Goal: Information Seeking & Learning: Learn about a topic

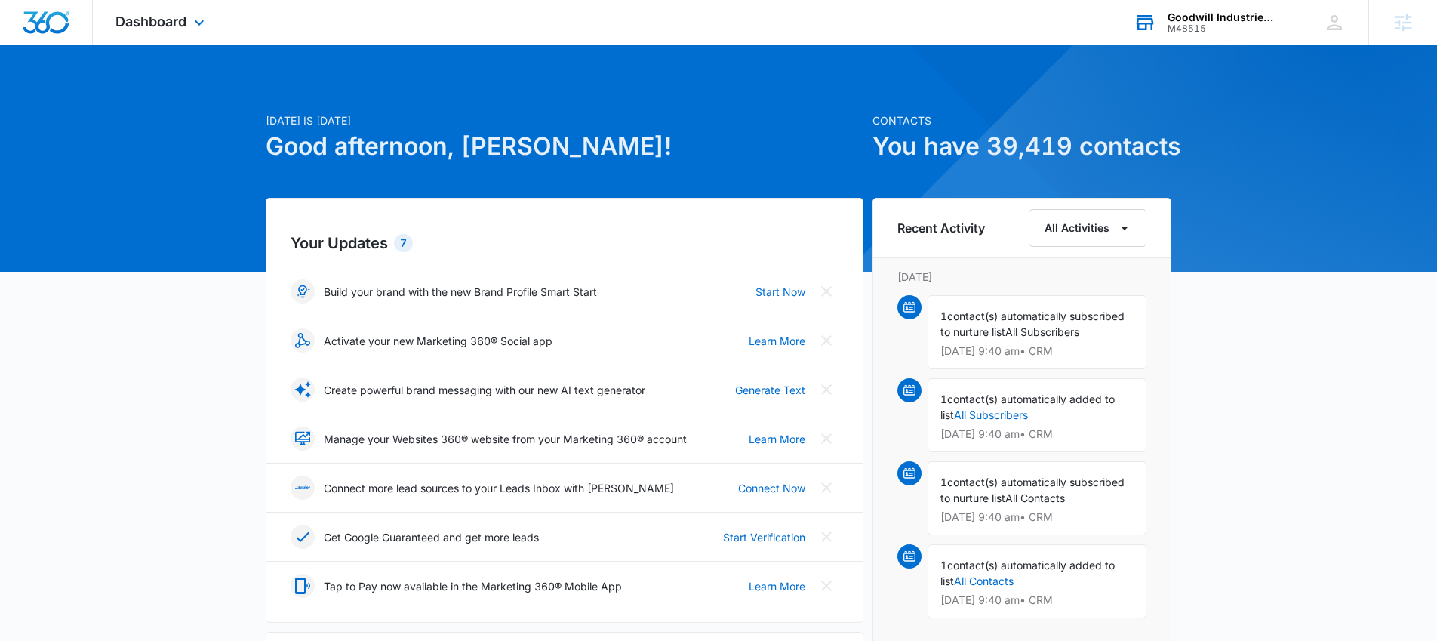
click at [1170, 23] on div "M48515" at bounding box center [1222, 28] width 110 height 11
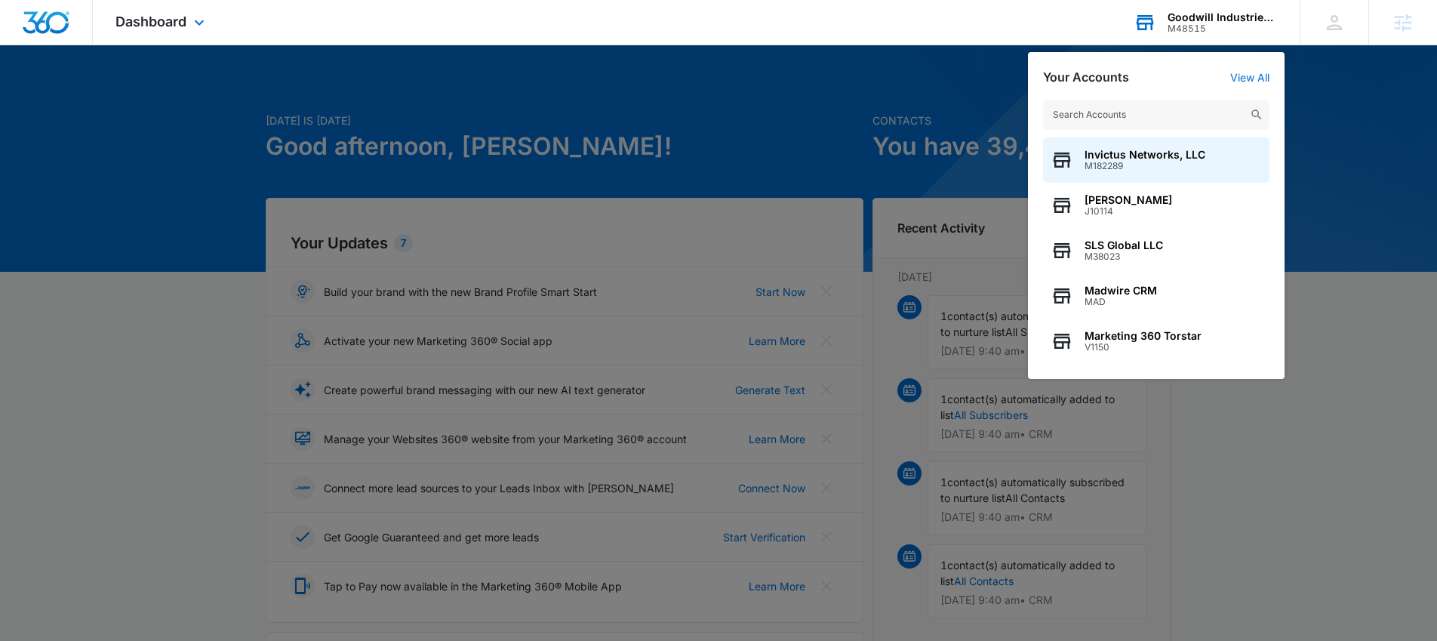
click at [1086, 106] on input "text" at bounding box center [1156, 115] width 226 height 30
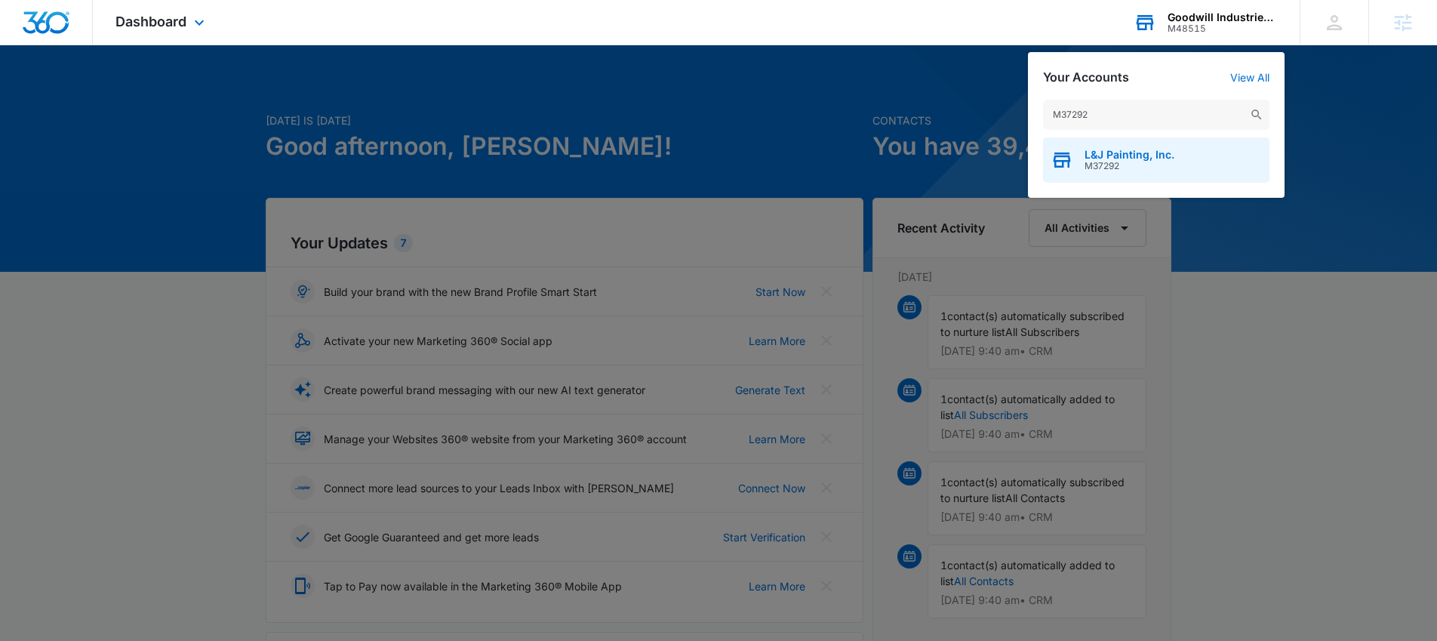
type input "M37292"
click at [1099, 166] on span "M37292" at bounding box center [1129, 166] width 90 height 11
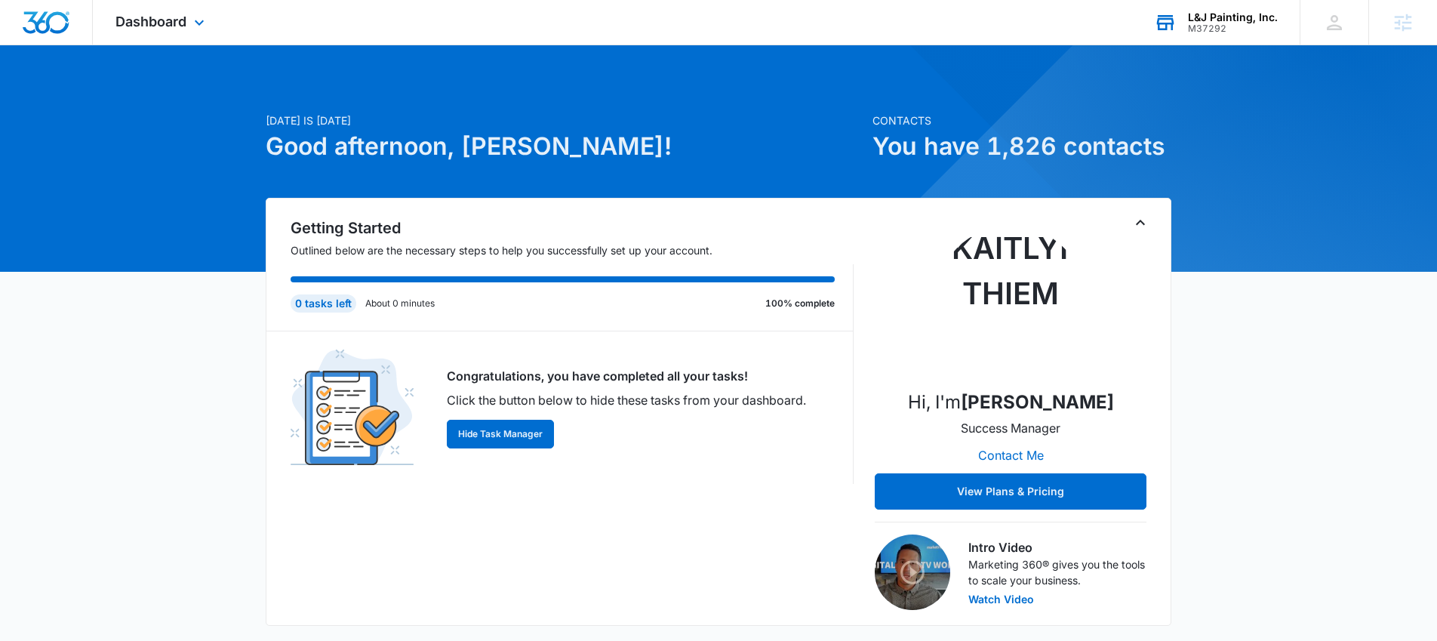
click at [150, 29] on div "Dashboard Apps Reputation Websites Forms CRM Email Social Payments POS Content …" at bounding box center [162, 22] width 138 height 45
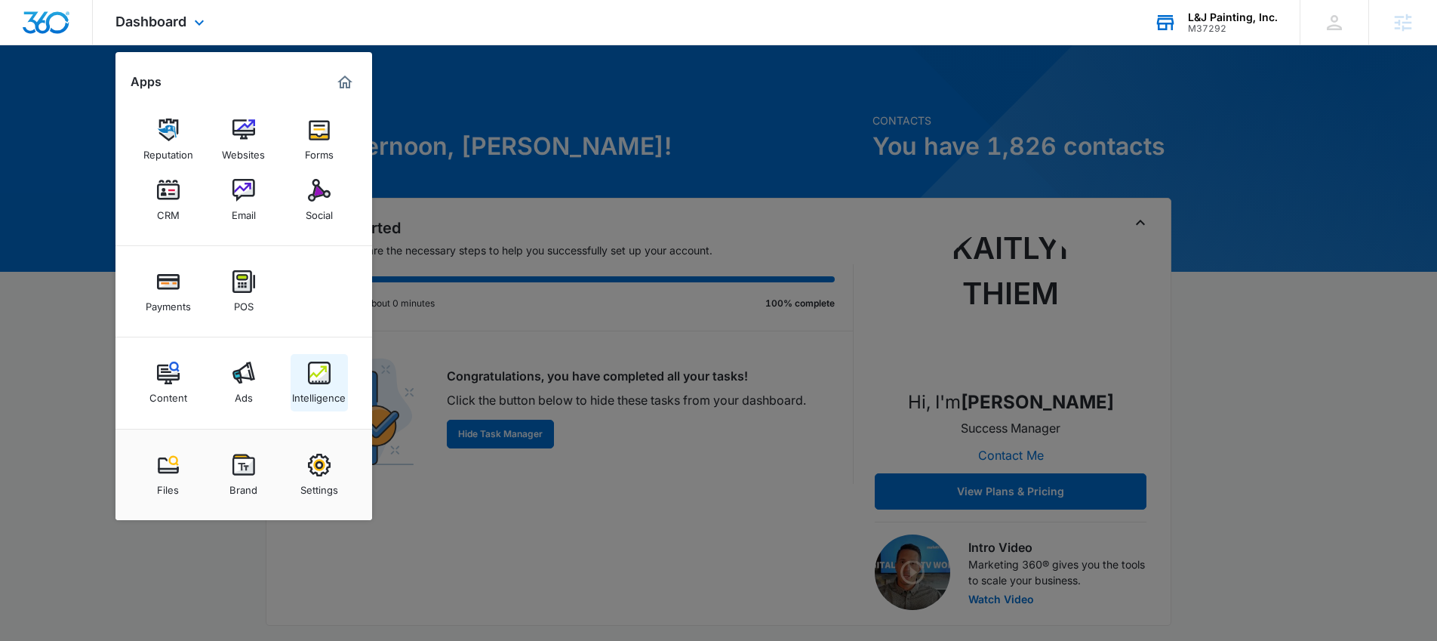
click at [309, 374] on img at bounding box center [319, 372] width 23 height 23
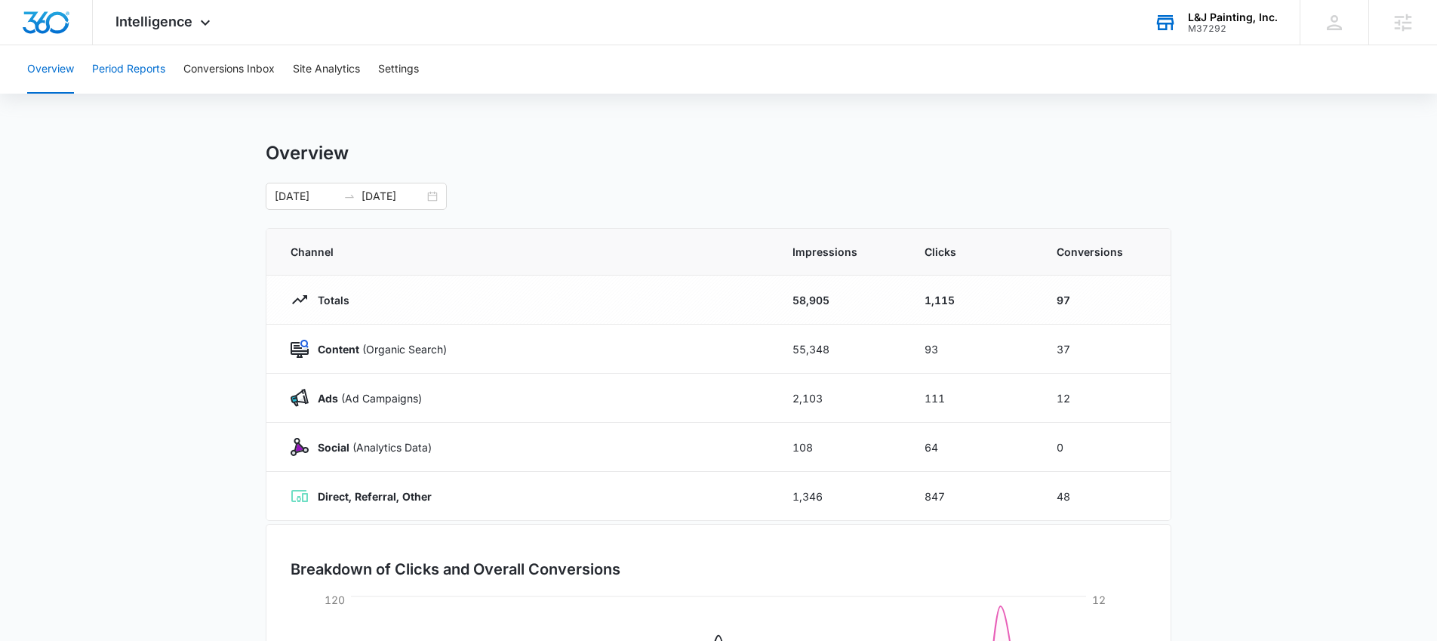
click at [149, 67] on button "Period Reports" at bounding box center [128, 69] width 73 height 48
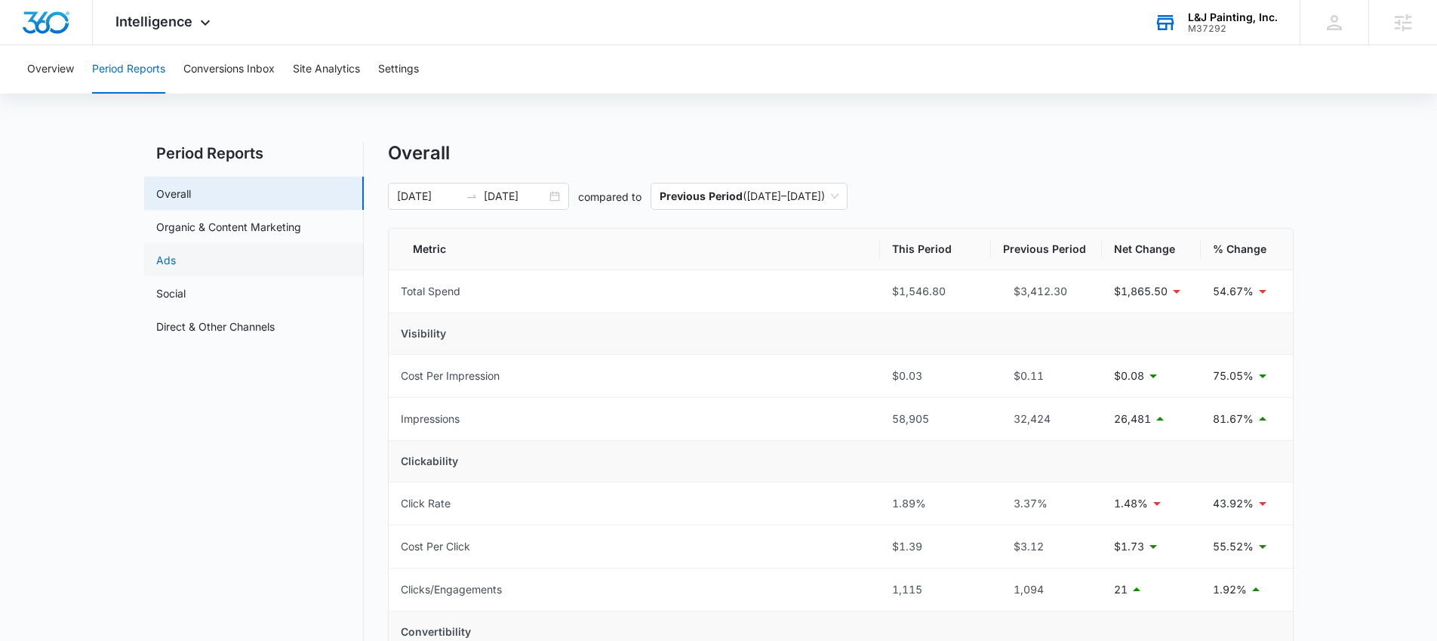
click at [176, 252] on link "Ads" at bounding box center [166, 260] width 20 height 16
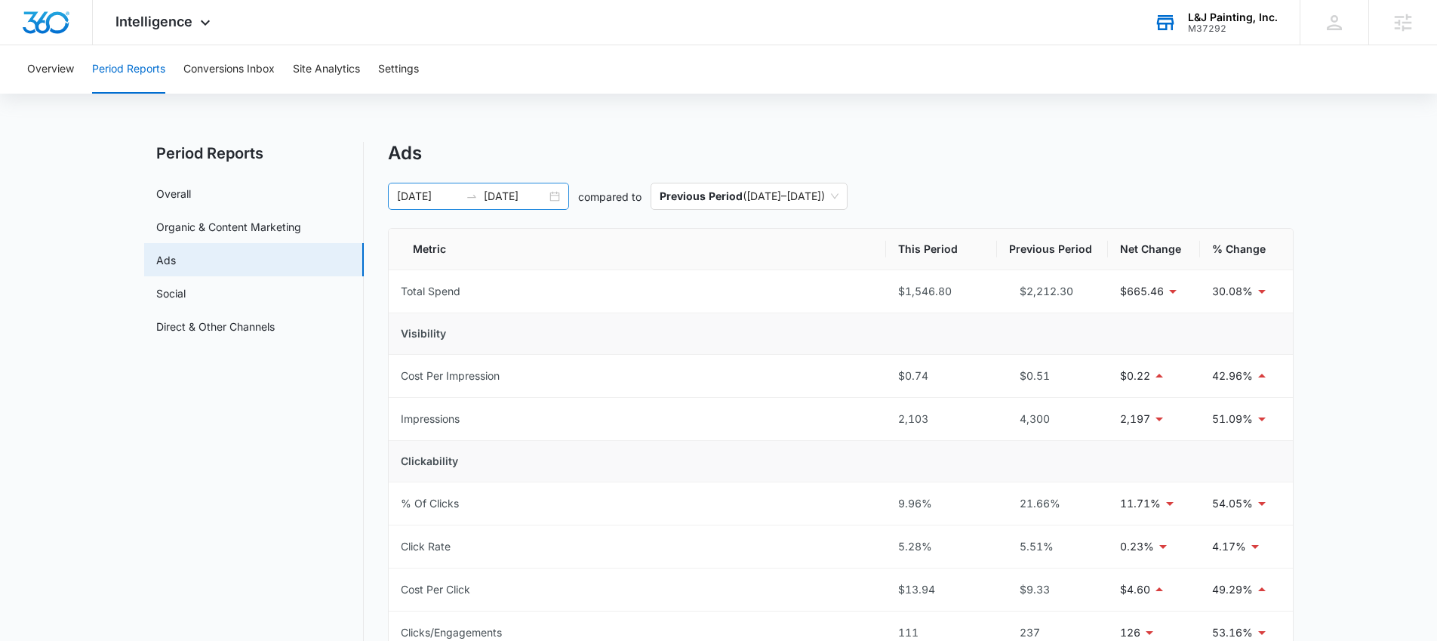
click at [555, 194] on div "08/28/2025 09/27/2025" at bounding box center [478, 196] width 181 height 27
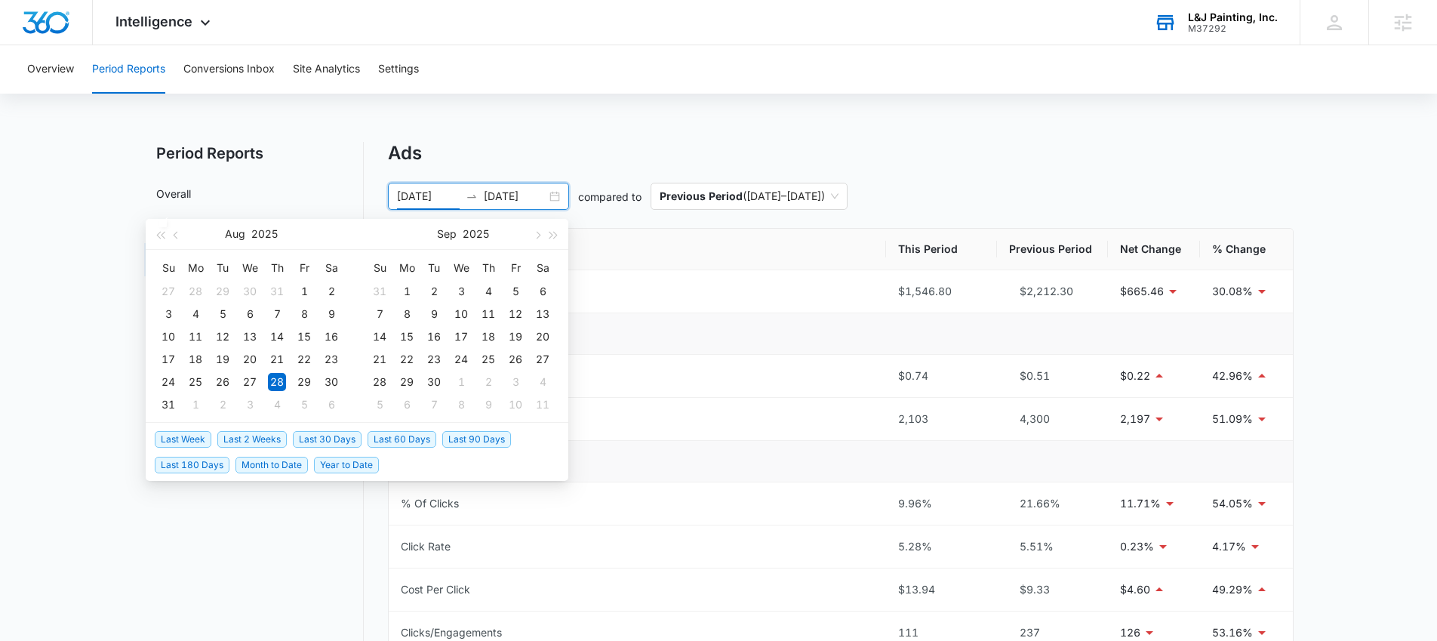
click at [197, 437] on span "Last Week" at bounding box center [183, 439] width 57 height 17
type input "10/06/2025"
type input "10/13/2025"
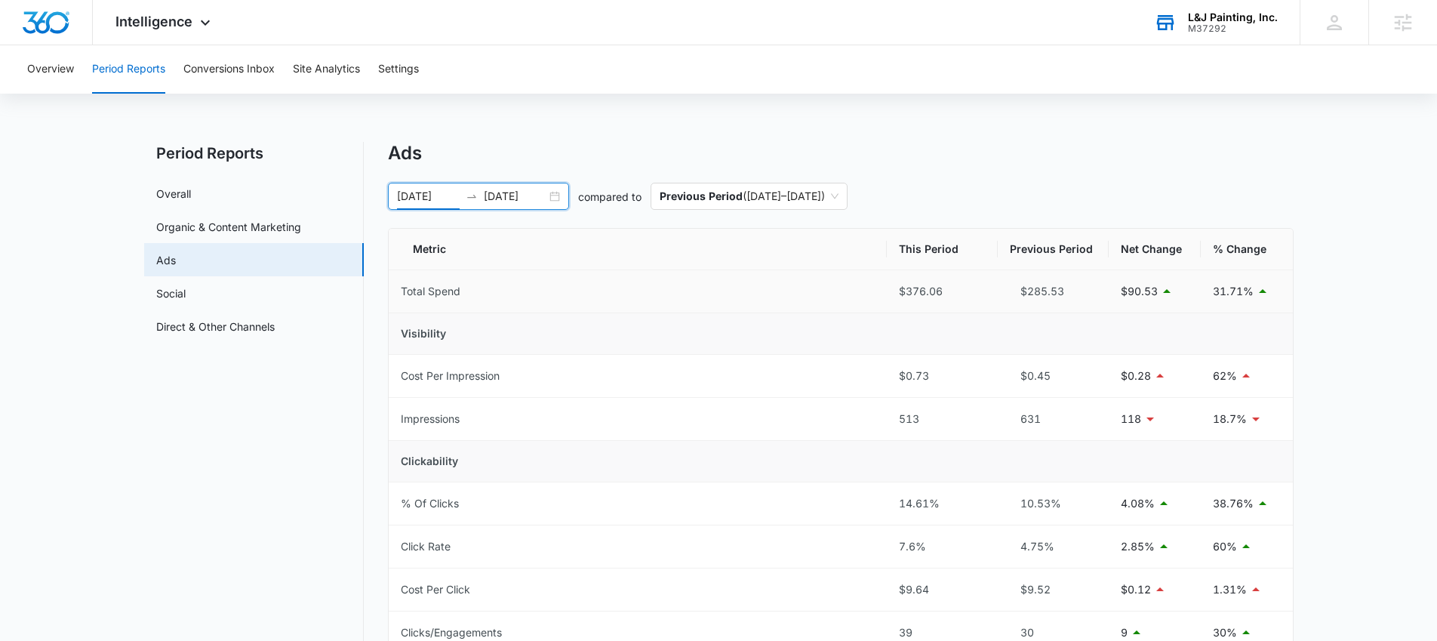
click at [552, 198] on div "10/06/2025 10/13/2025" at bounding box center [478, 196] width 181 height 27
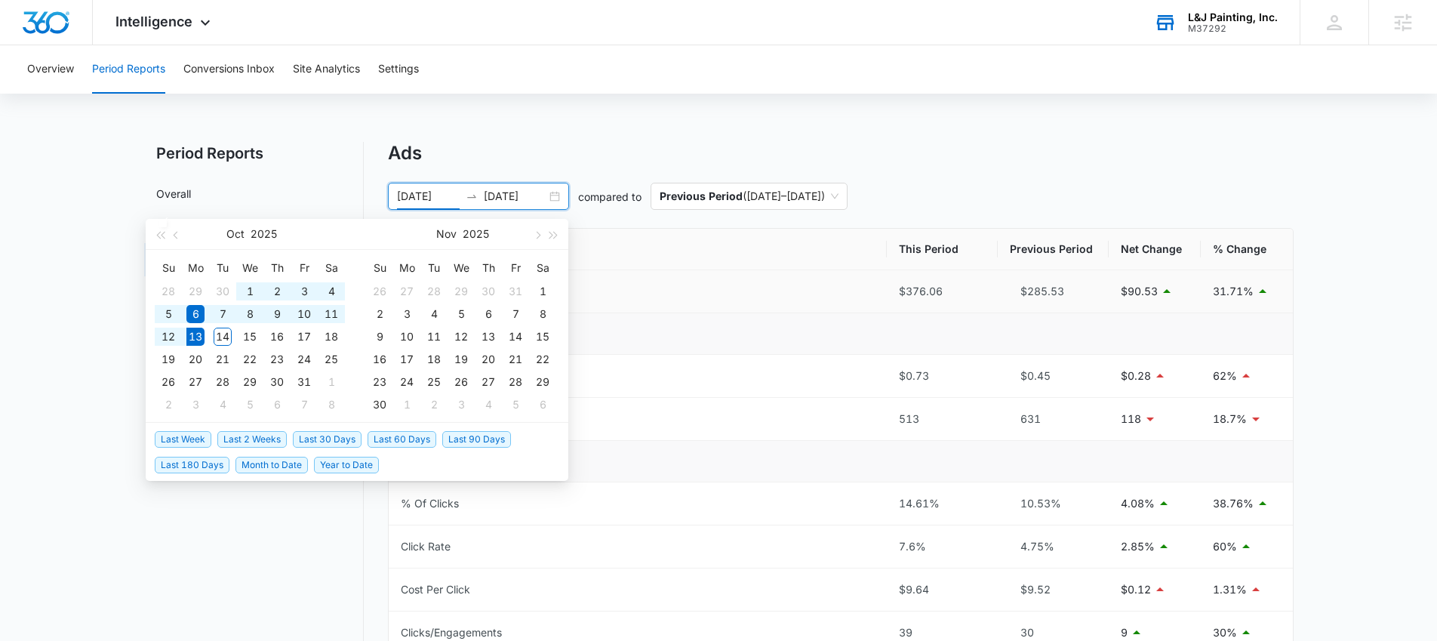
click at [260, 441] on span "Last 2 Weeks" at bounding box center [251, 439] width 69 height 17
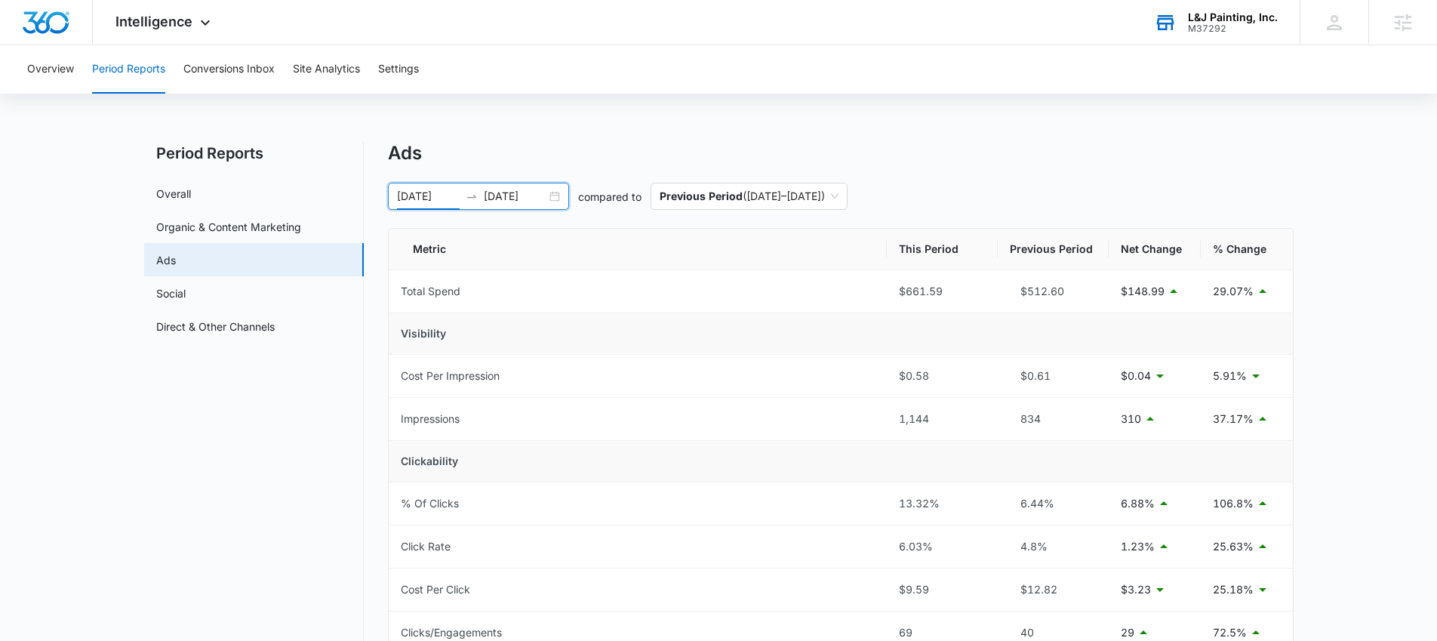
click at [552, 196] on div "09/29/2025 10/13/2025" at bounding box center [478, 196] width 181 height 27
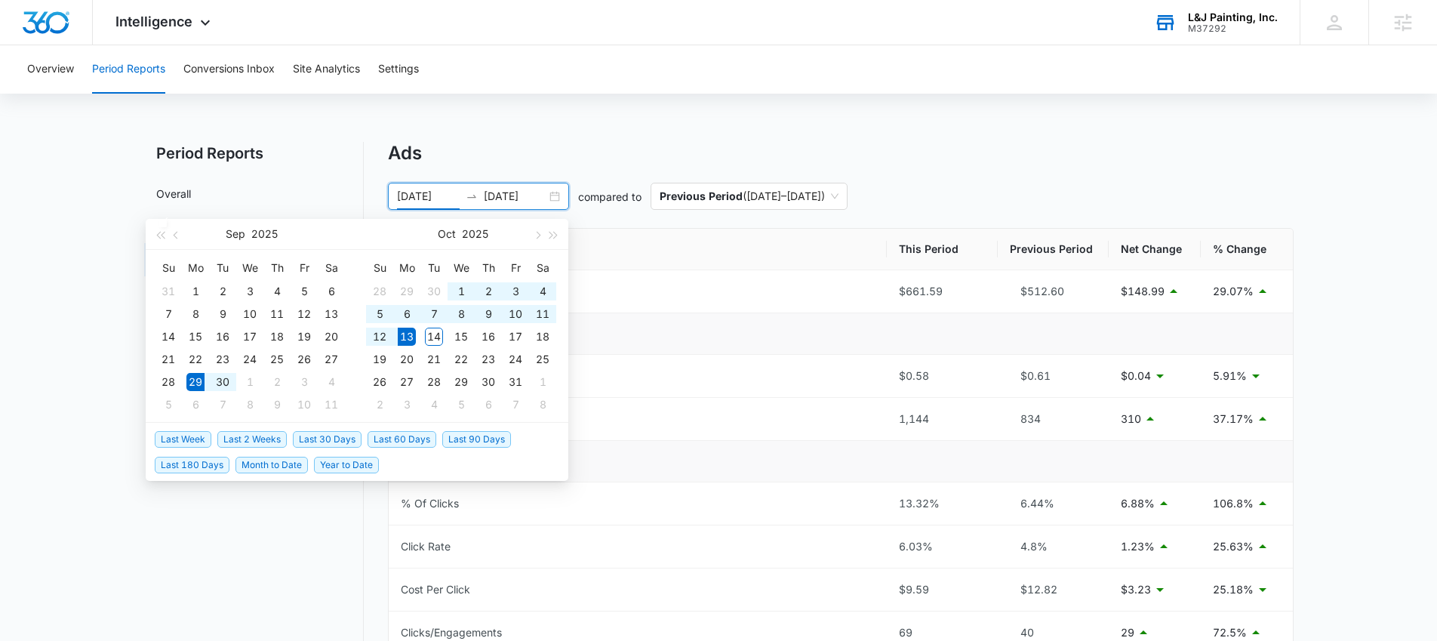
type input "09/29/2025"
click at [249, 436] on span "Last 2 Weeks" at bounding box center [251, 439] width 69 height 17
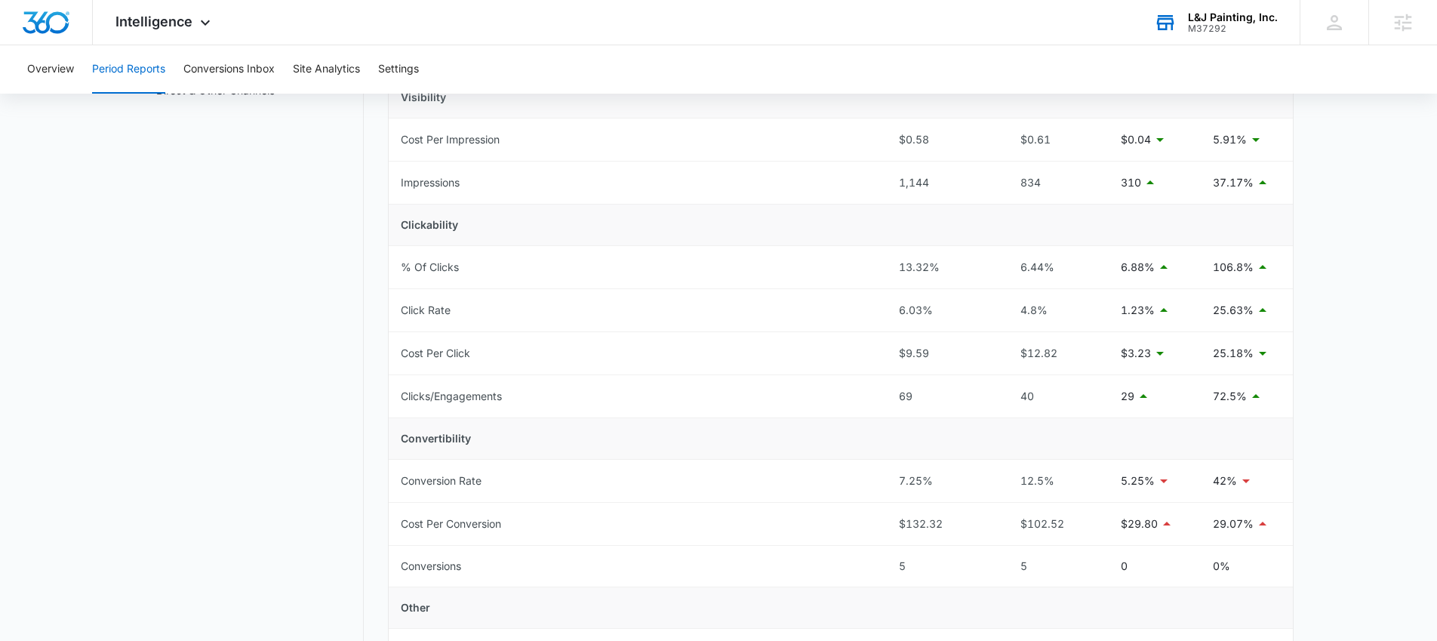
scroll to position [271, 0]
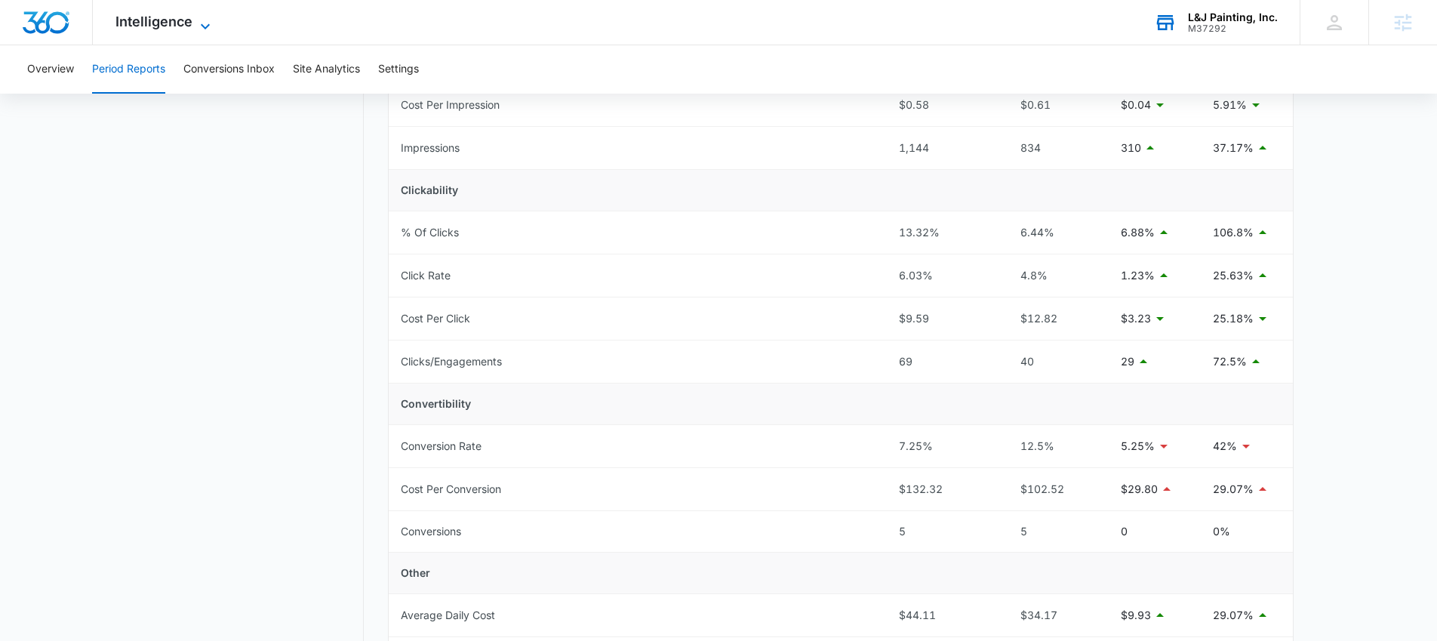
click at [196, 20] on icon at bounding box center [205, 26] width 18 height 18
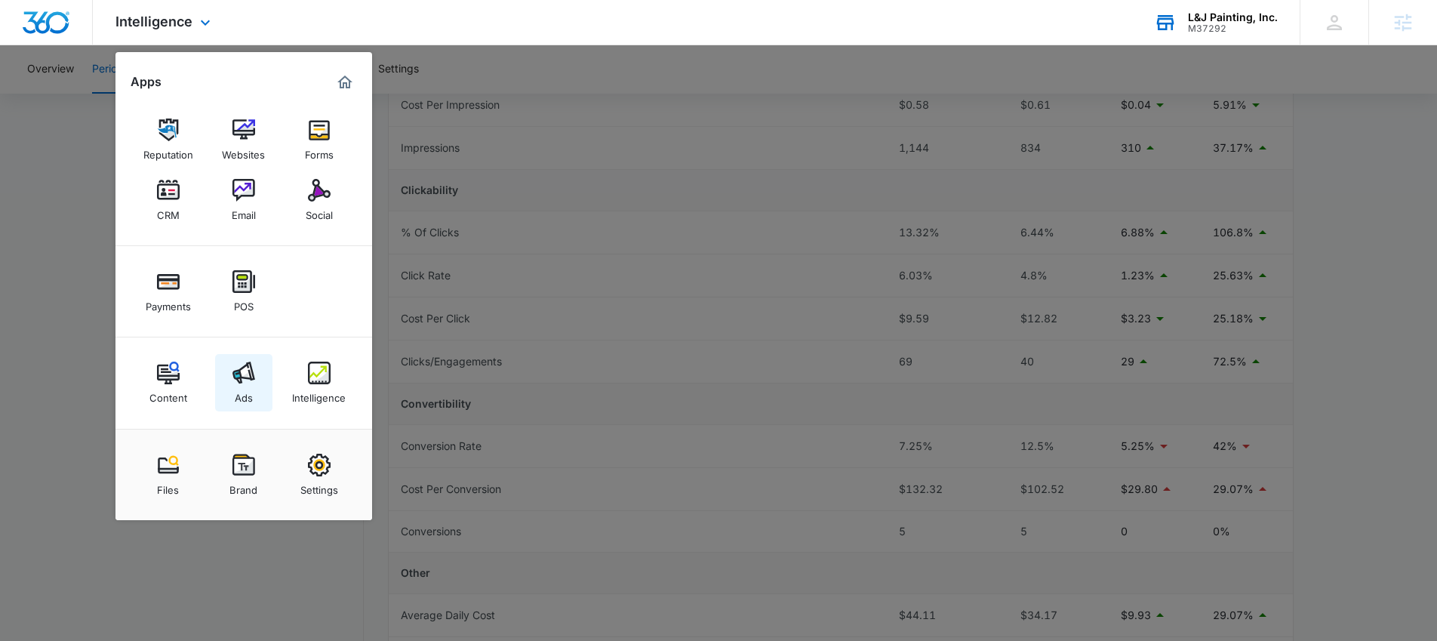
click at [238, 376] on img at bounding box center [243, 372] width 23 height 23
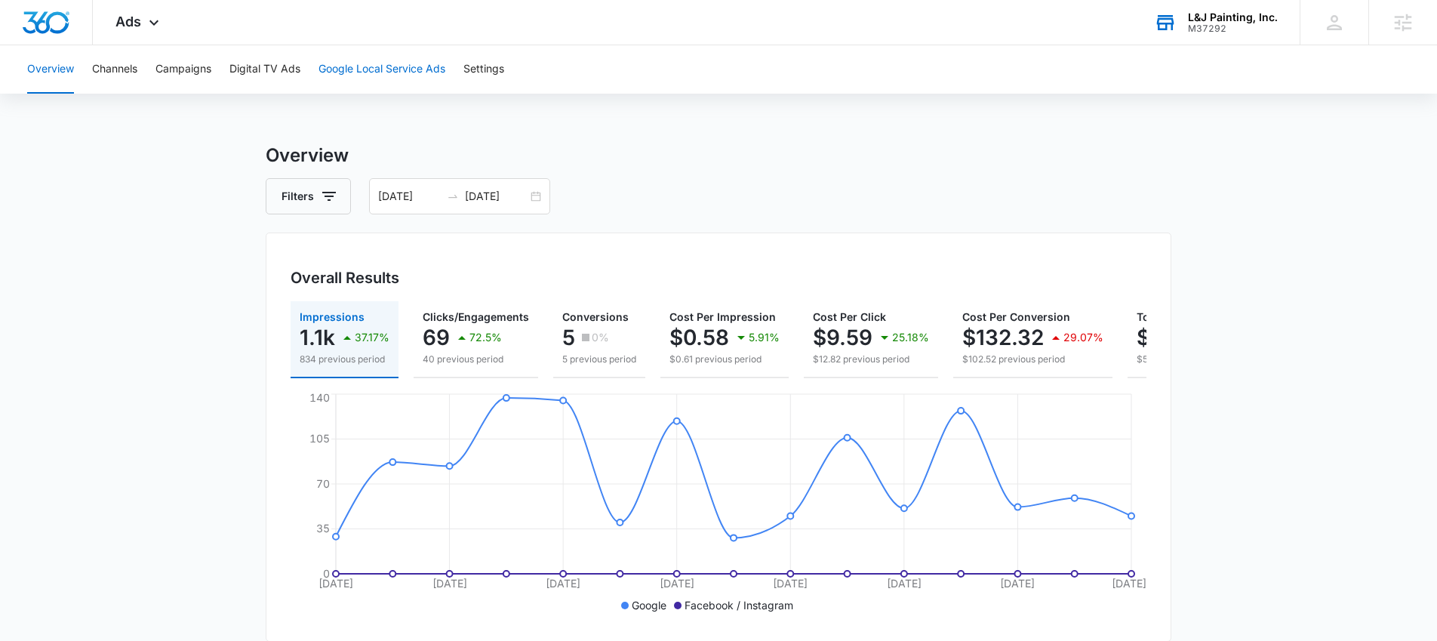
click at [409, 59] on button "Google Local Service Ads" at bounding box center [381, 69] width 127 height 48
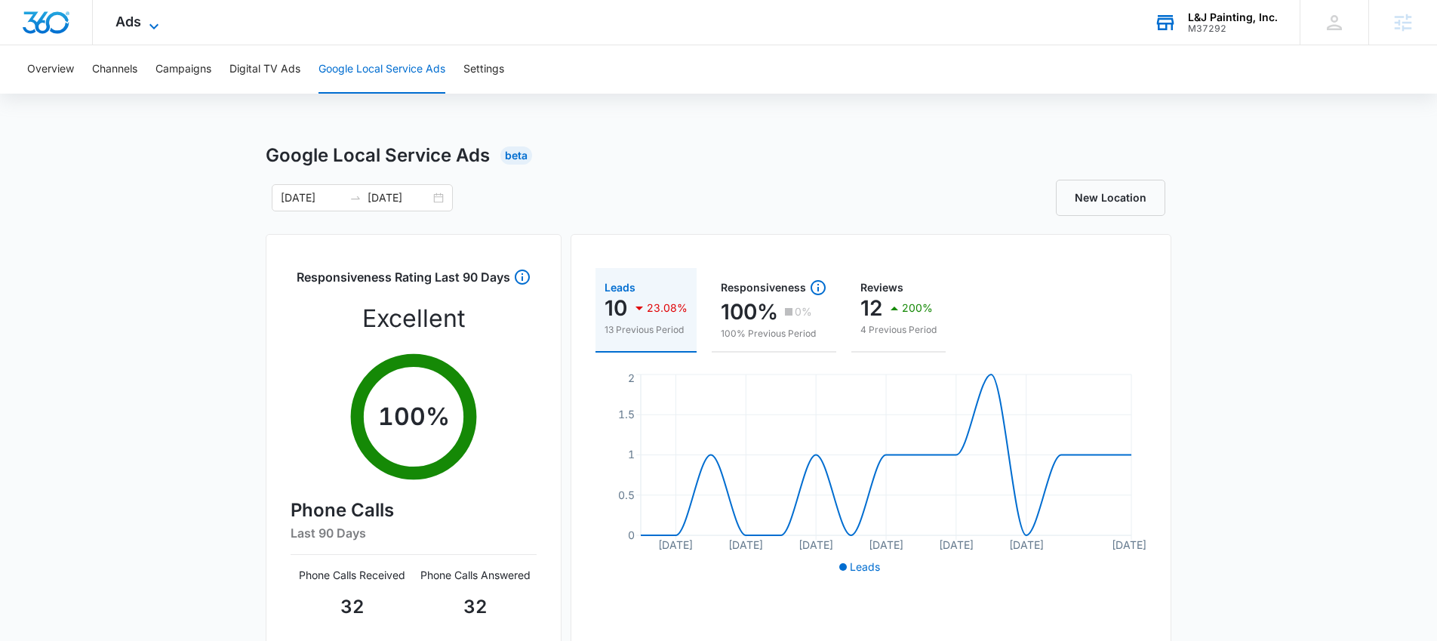
click at [132, 28] on span "Ads" at bounding box center [128, 22] width 26 height 16
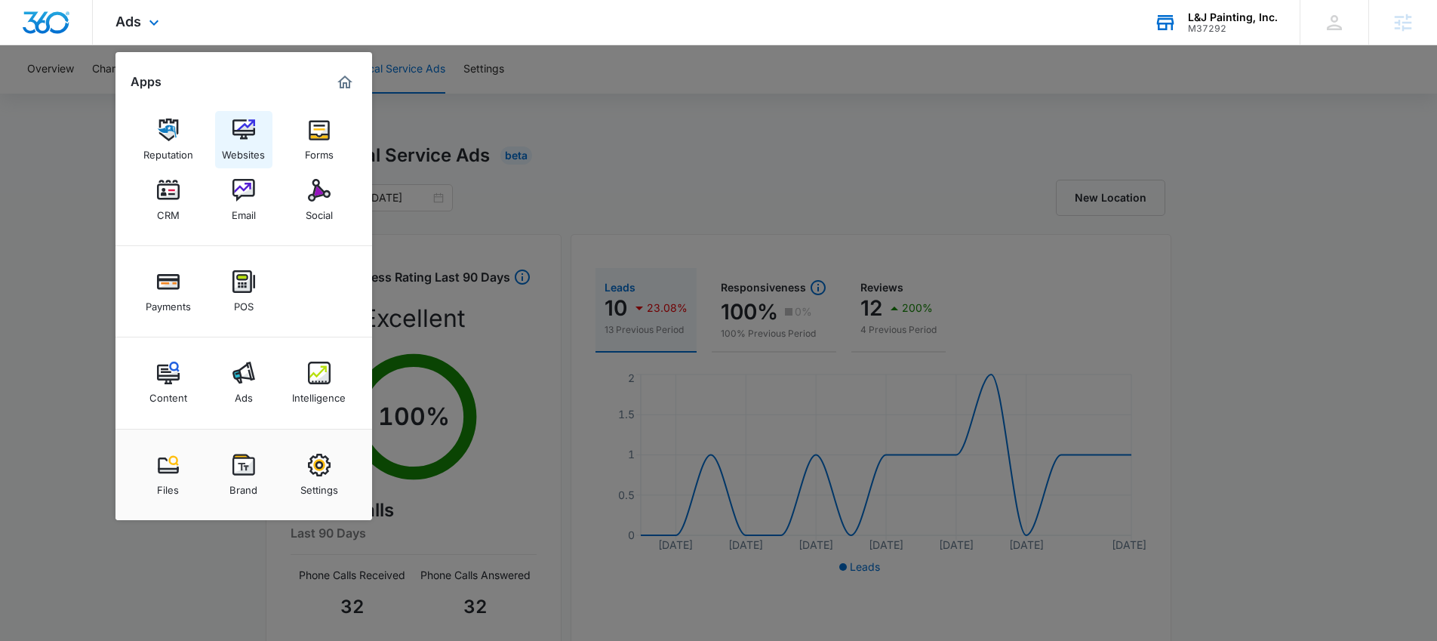
click at [254, 135] on img at bounding box center [243, 129] width 23 height 23
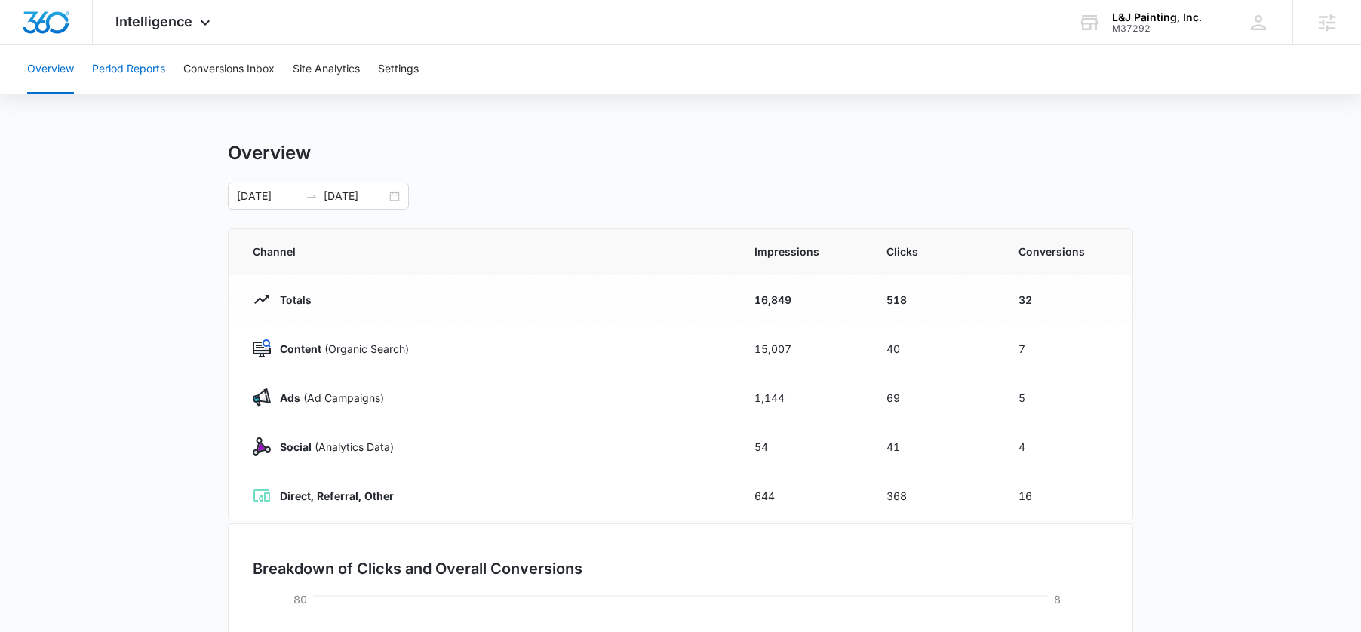
click at [133, 72] on button "Period Reports" at bounding box center [128, 69] width 73 height 48
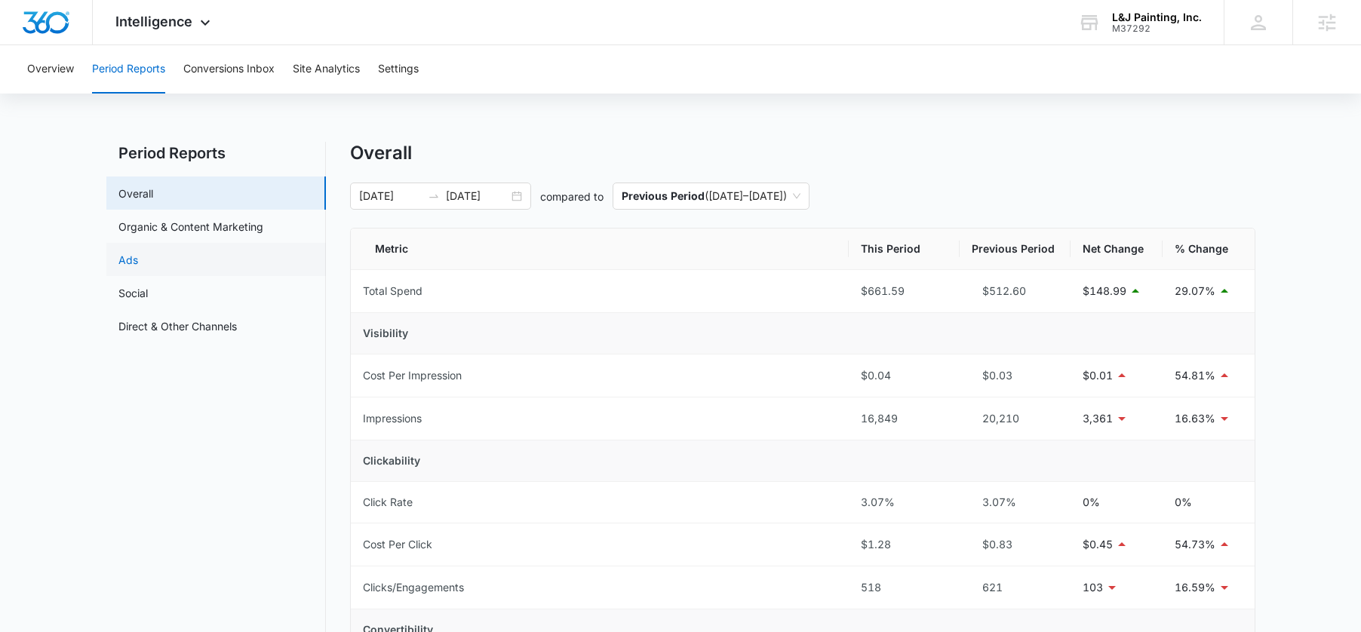
click at [138, 257] on link "Ads" at bounding box center [128, 260] width 20 height 16
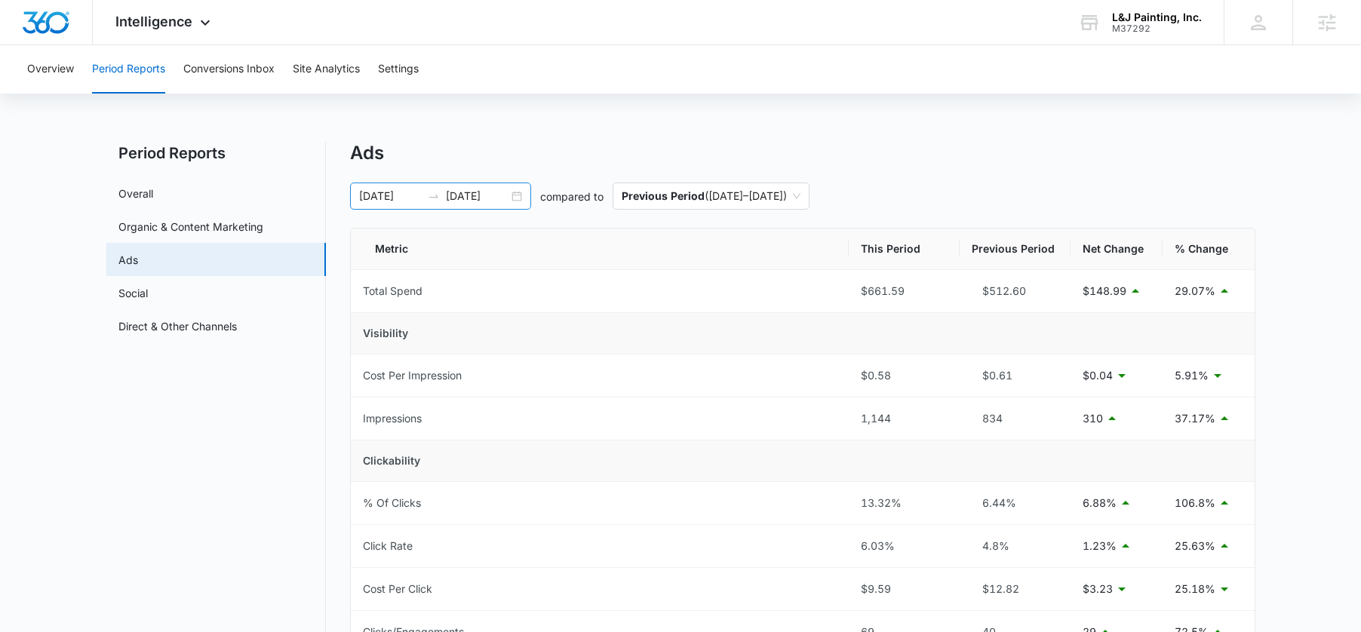
click at [514, 198] on div "09/29/2025 10/13/2025" at bounding box center [440, 196] width 181 height 27
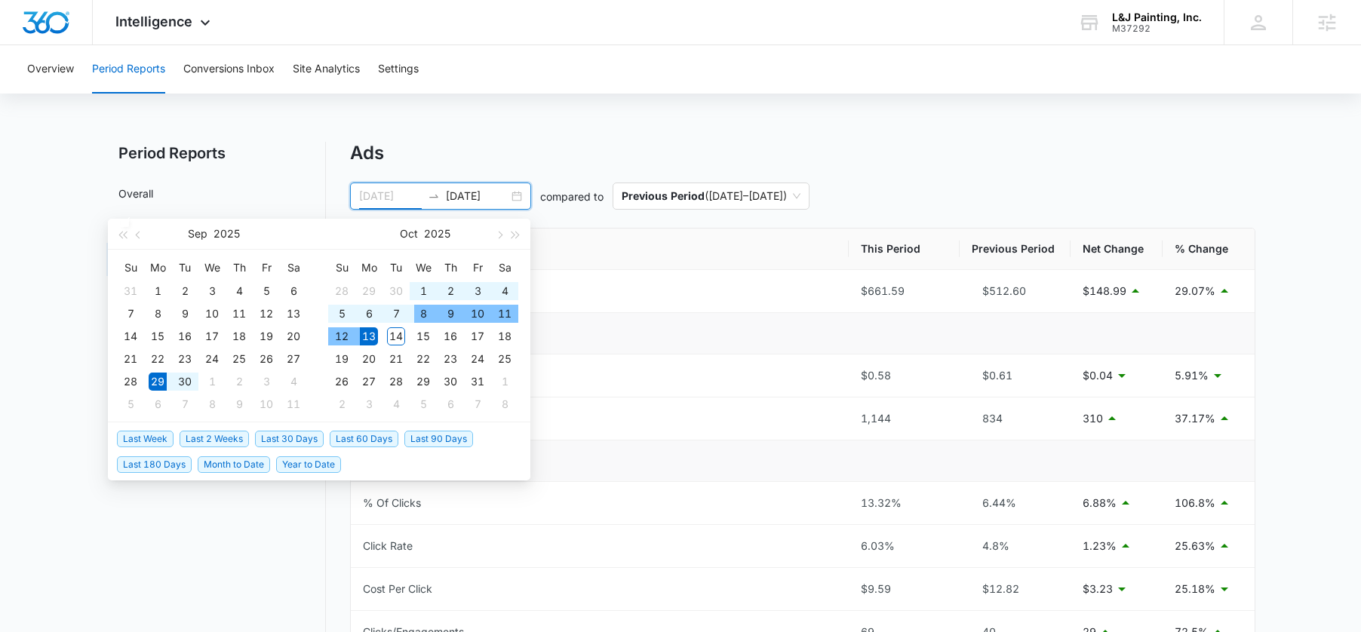
type input "09/29/2025"
click at [229, 438] on span "Last 2 Weeks" at bounding box center [214, 439] width 69 height 17
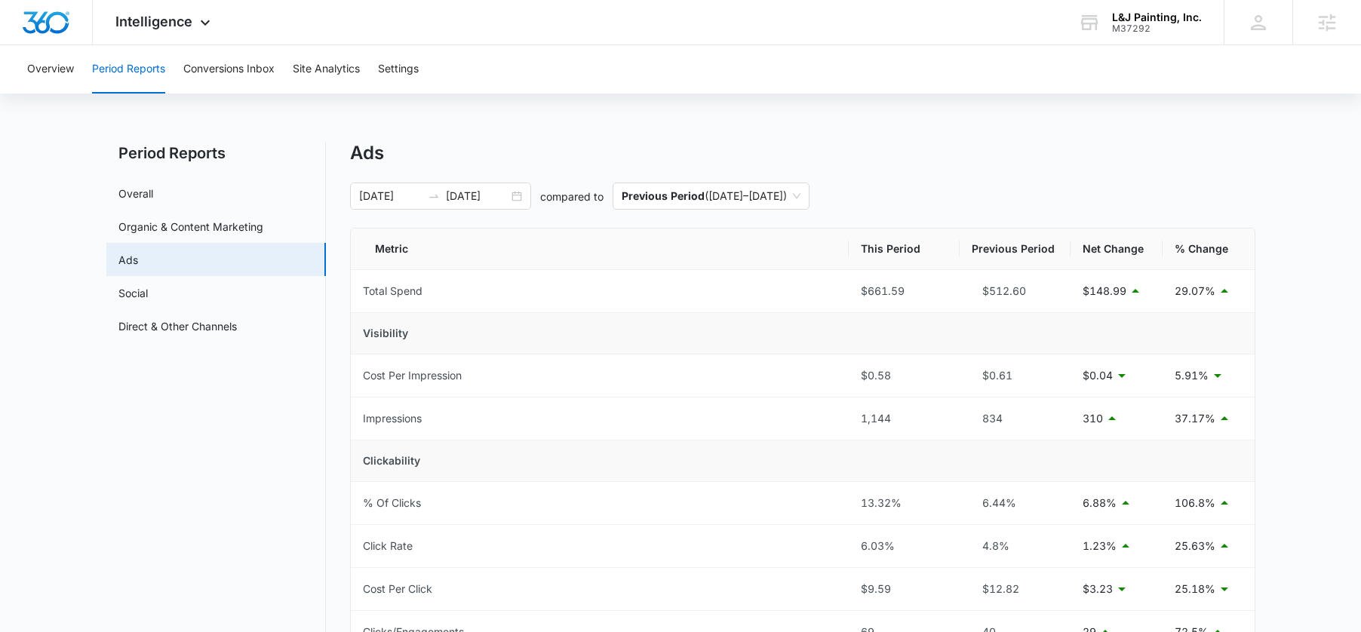
click at [195, 526] on nav "Period Reports Overall Organic & Content Marketing Ads Social Direct & Other Ch…" at bounding box center [216, 615] width 220 height 946
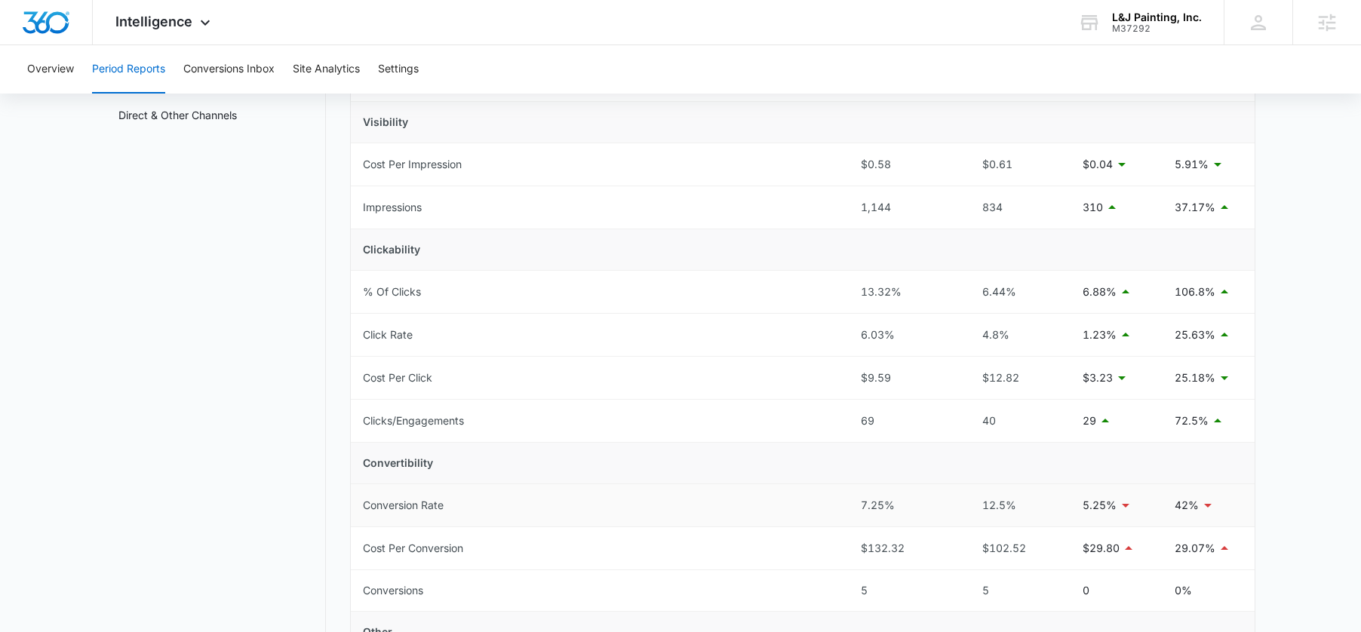
scroll to position [214, 0]
drag, startPoint x: 836, startPoint y: 329, endPoint x: 901, endPoint y: 331, distance: 64.9
click at [901, 331] on tr "Click Rate 6.03% 4.8% 1.23% 25.63%" at bounding box center [803, 332] width 904 height 43
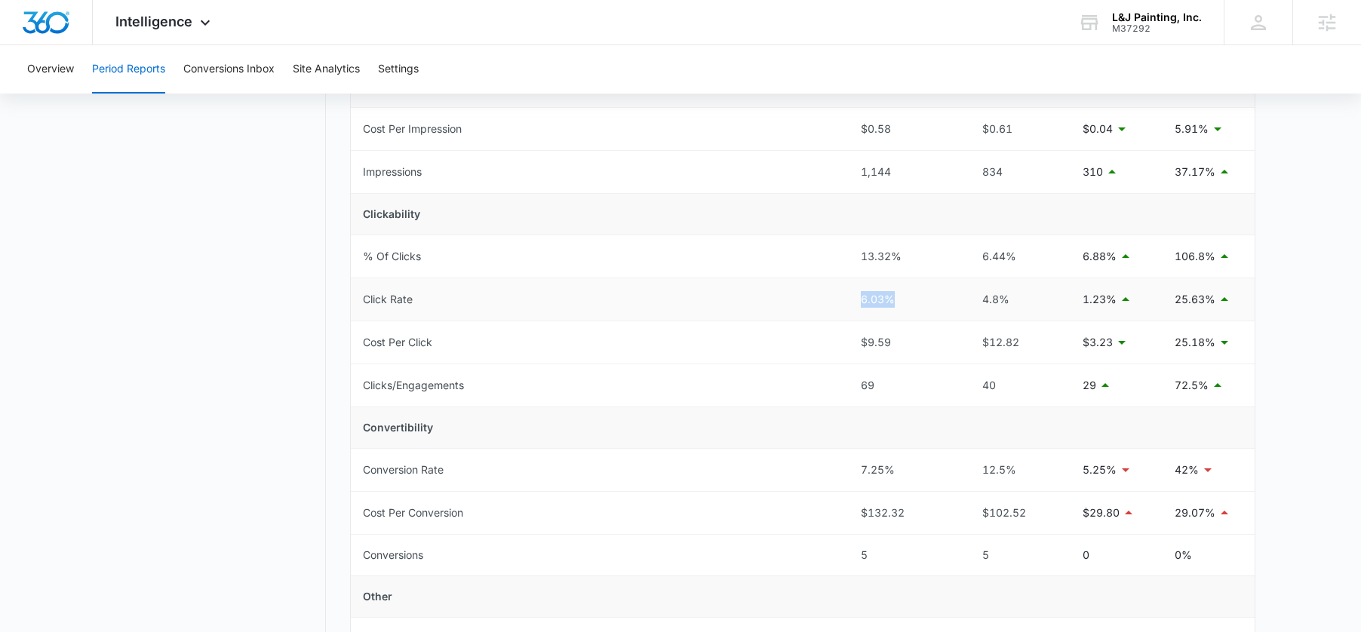
scroll to position [248, 0]
drag, startPoint x: 852, startPoint y: 471, endPoint x: 909, endPoint y: 473, distance: 57.4
click at [910, 472] on td "7.25%" at bounding box center [904, 469] width 111 height 43
click at [174, 475] on nav "Period Reports Overall Organic & Content Marketing Ads Social Direct & Other Ch…" at bounding box center [216, 367] width 220 height 946
click at [139, 35] on div "Intelligence Apps Reputation Websites Forms CRM Email Social Payments POS Conte…" at bounding box center [165, 22] width 144 height 45
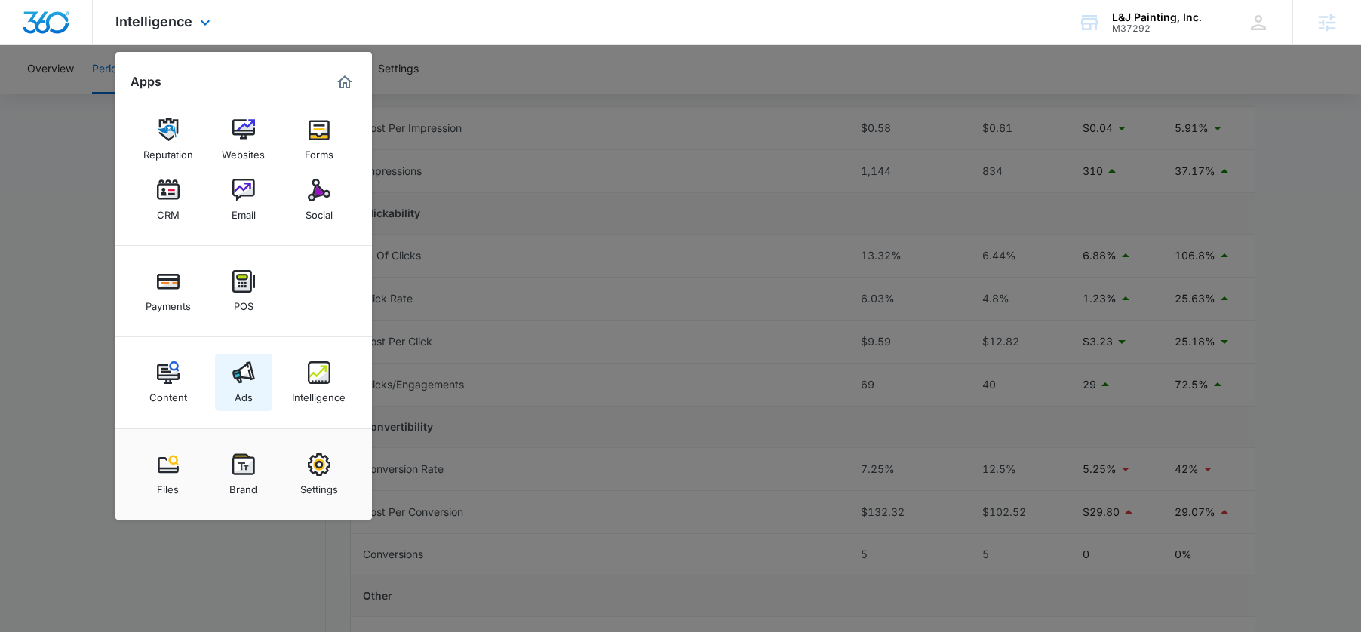
click at [241, 379] on img at bounding box center [243, 372] width 23 height 23
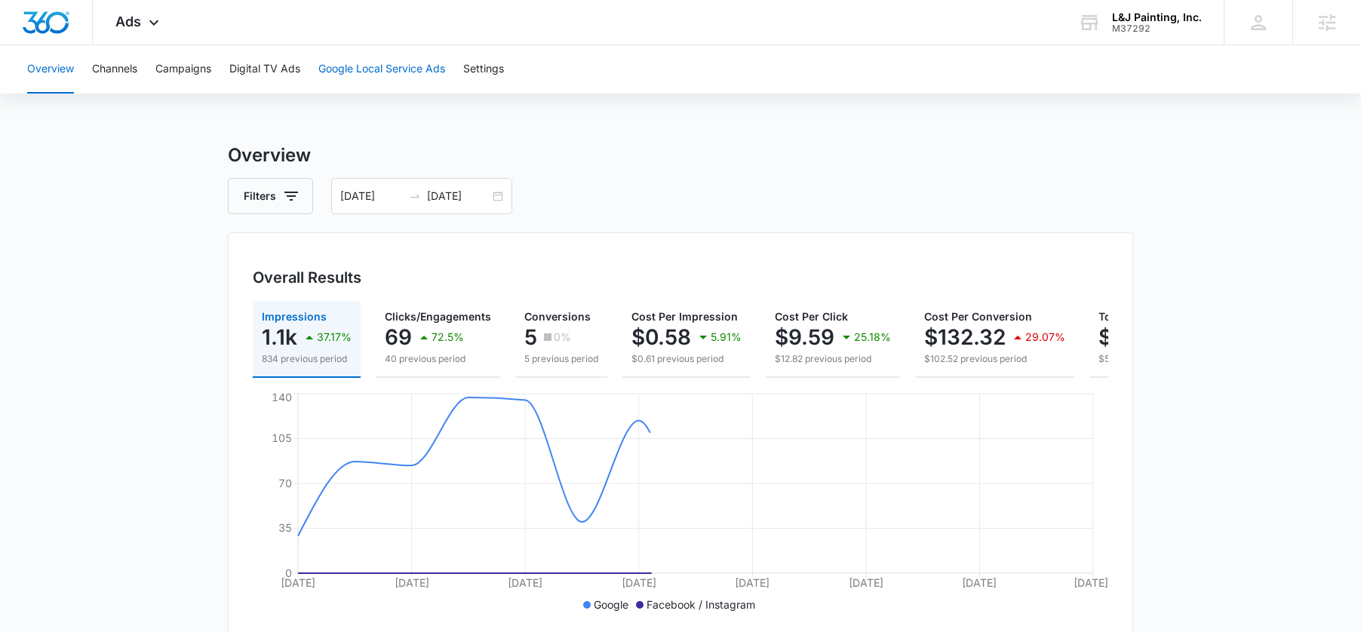
click at [395, 71] on button "Google Local Service Ads" at bounding box center [381, 69] width 127 height 48
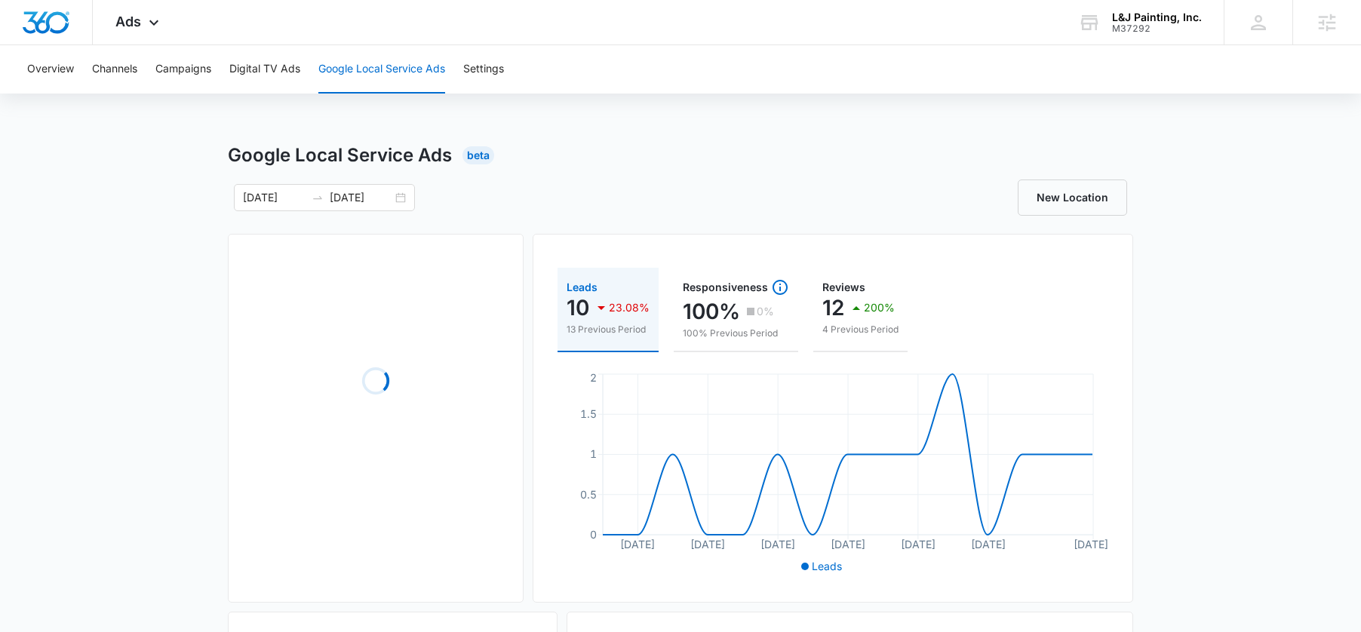
click at [131, 285] on div "Google Local Service Ads Beta 09/29/2025 10/13/2025 New Location Loading Leads …" at bounding box center [680, 547] width 1361 height 810
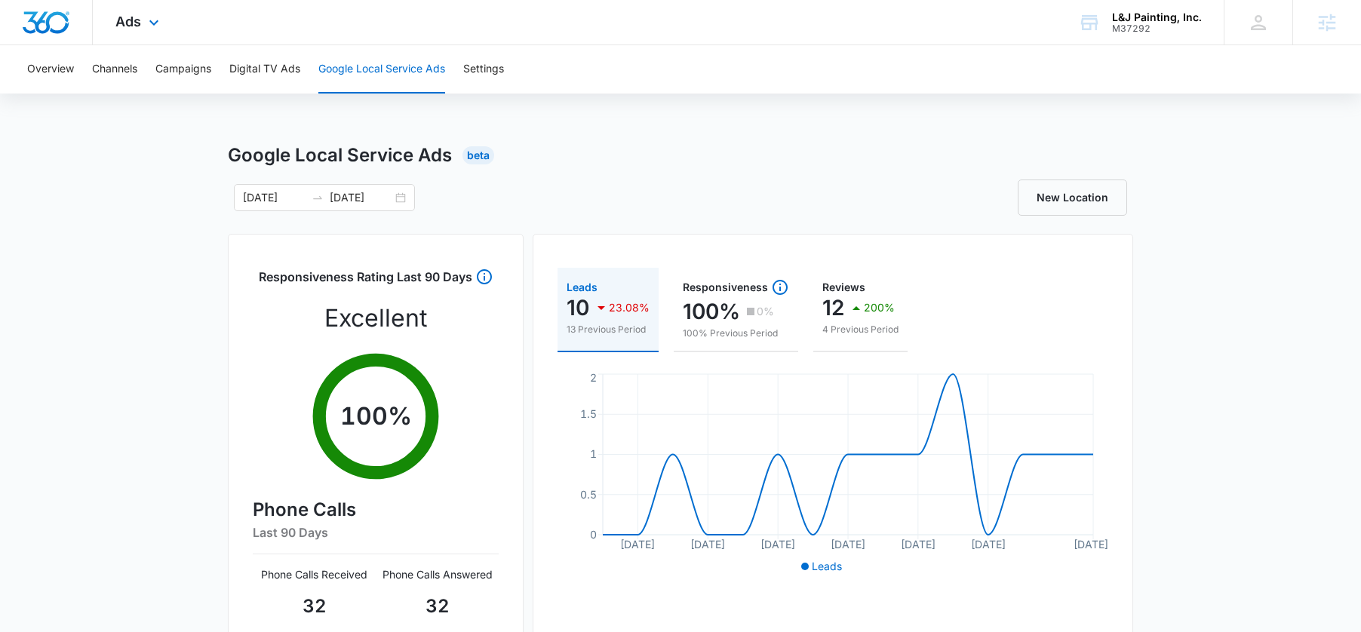
click at [136, 11] on div "Ads Apps Reputation Websites Forms CRM Email Social Payments POS Content Ads In…" at bounding box center [139, 22] width 93 height 45
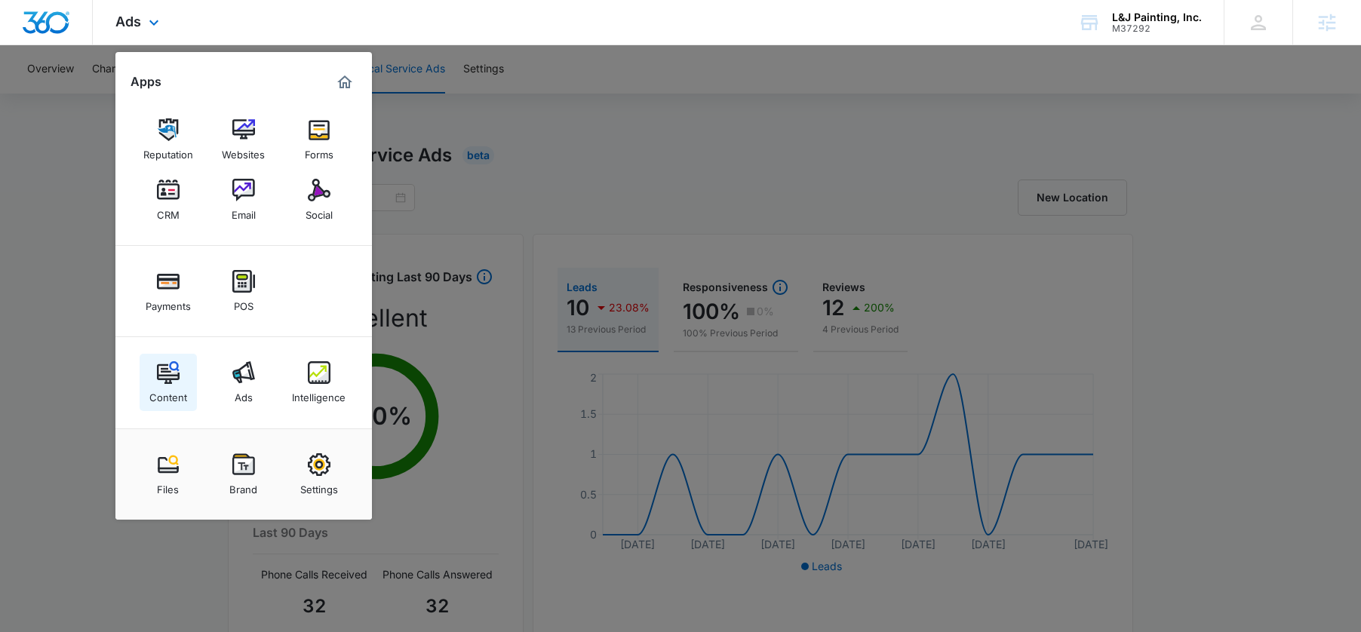
click at [151, 370] on link "Content" at bounding box center [168, 382] width 57 height 57
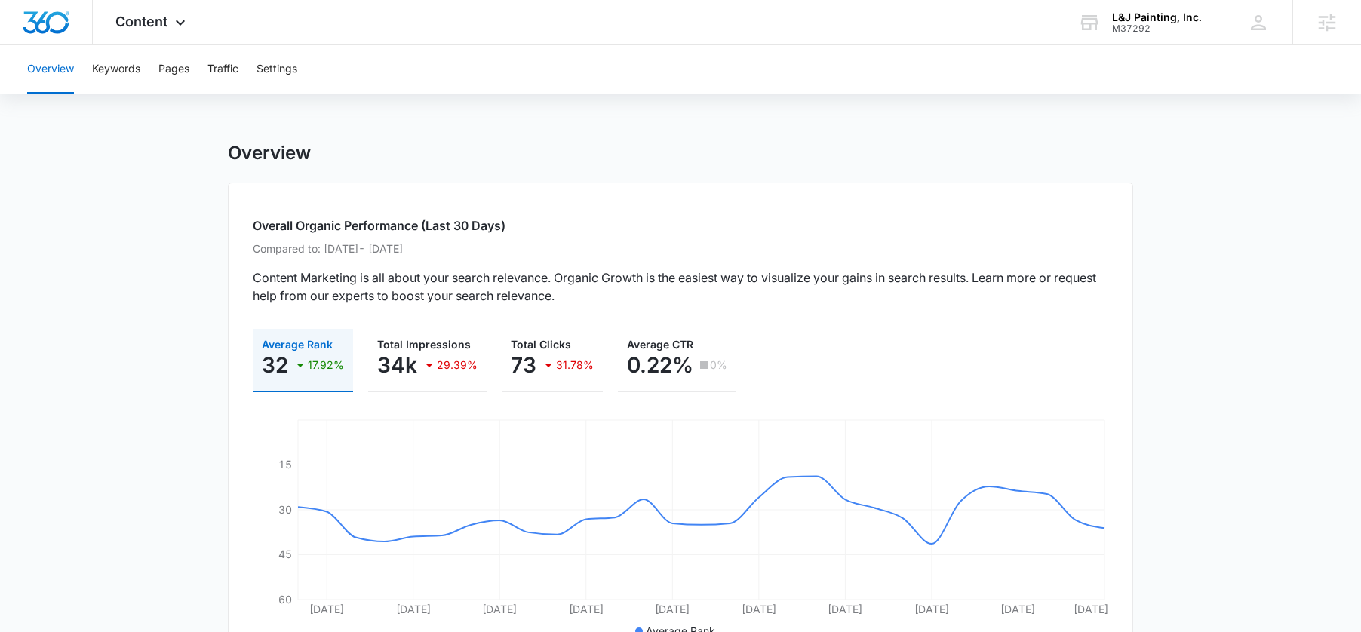
scroll to position [38, 0]
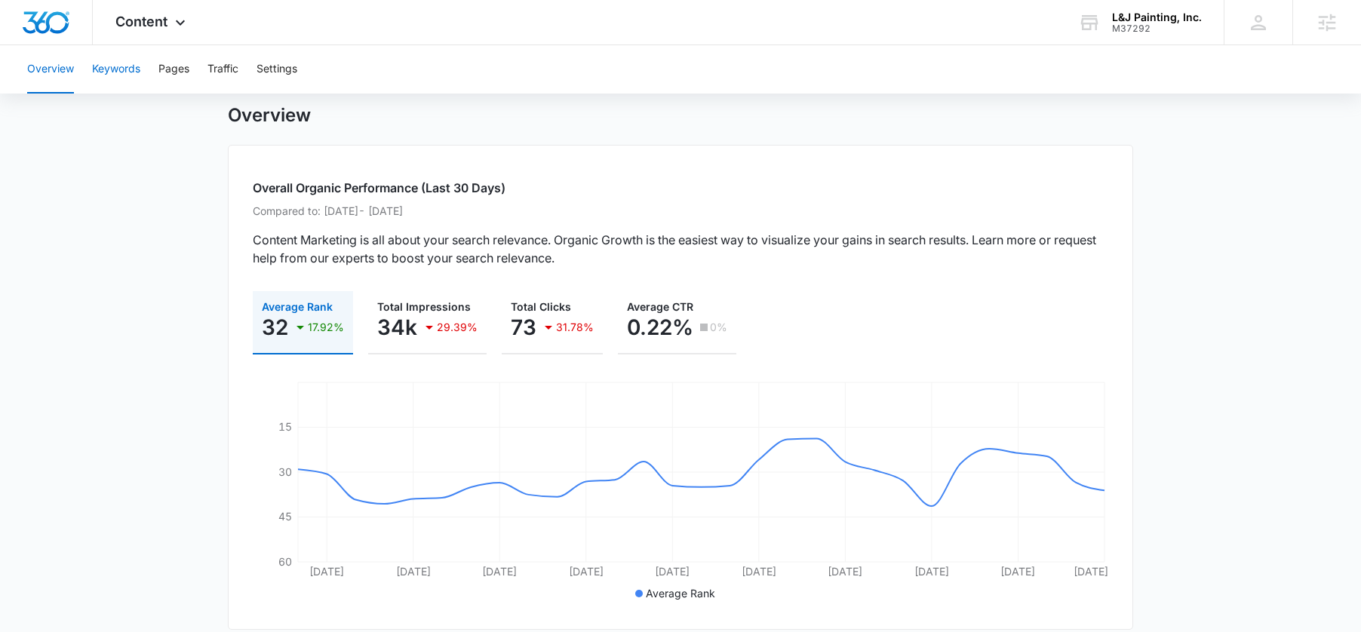
click at [135, 69] on button "Keywords" at bounding box center [116, 69] width 48 height 48
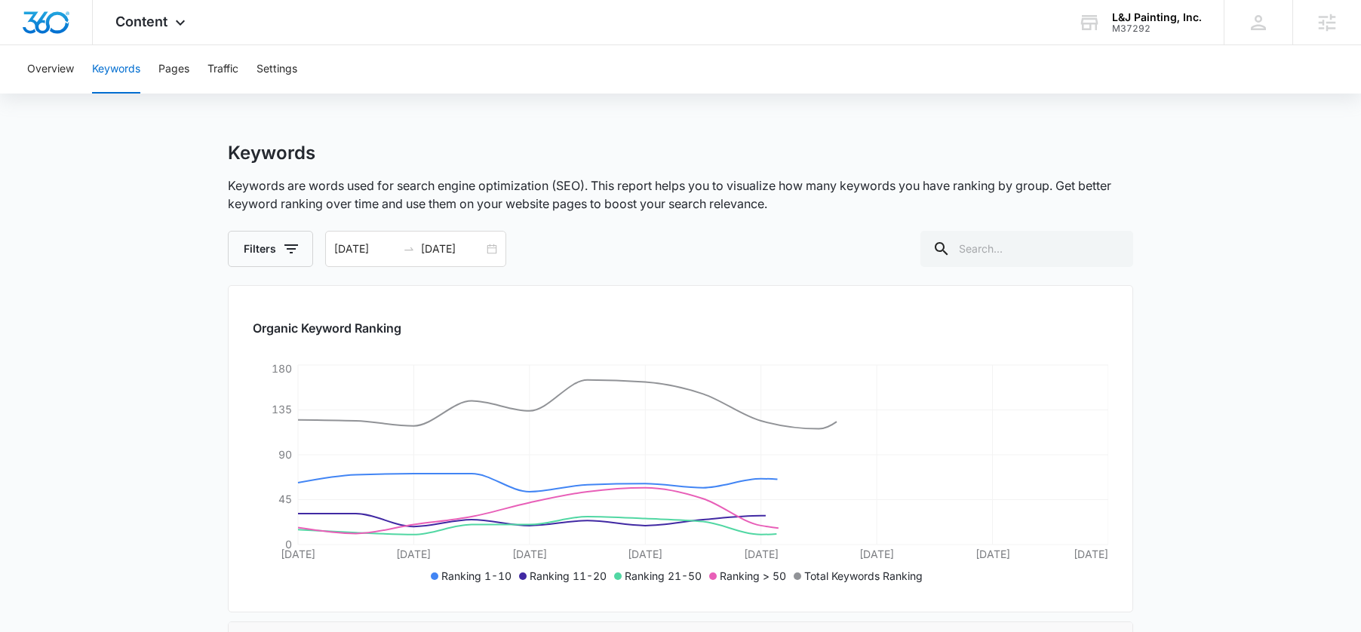
scroll to position [38, 0]
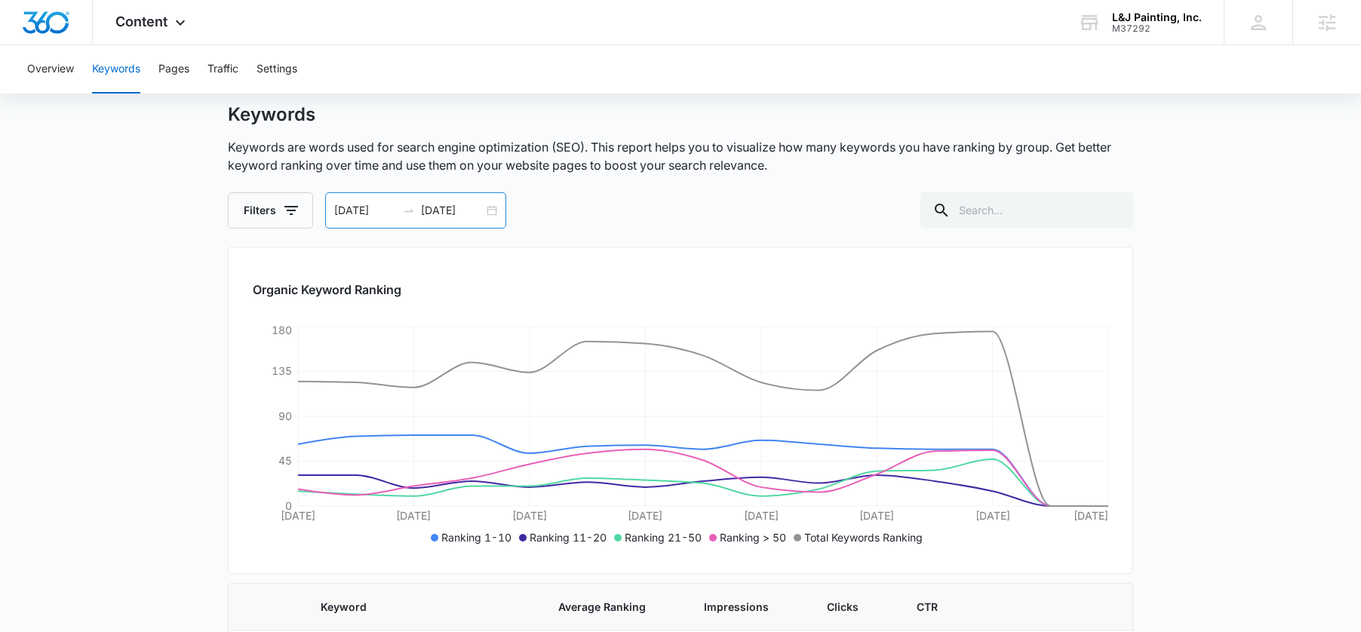
click at [495, 215] on div "09/29/2025 10/13/2025" at bounding box center [415, 210] width 181 height 36
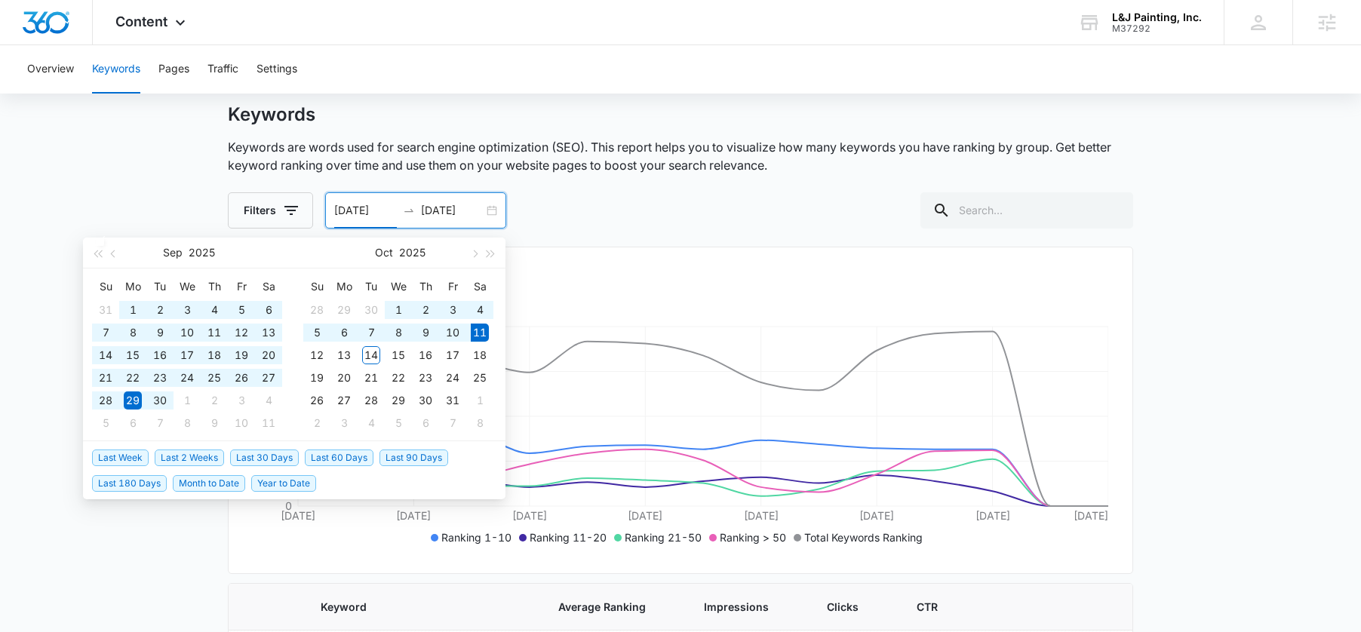
click at [401, 456] on span "Last 90 Days" at bounding box center [414, 458] width 69 height 17
type input "07/13/2025"
type input "10/11/2025"
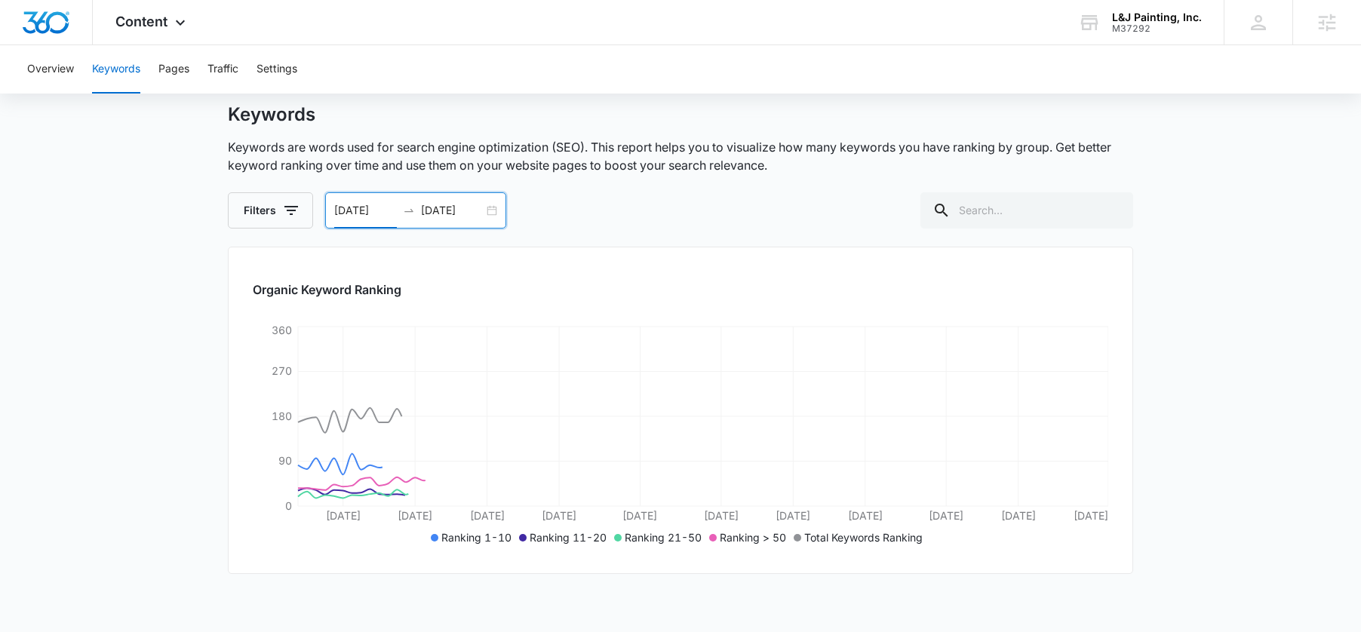
click at [165, 464] on main "Keywords Keywords are words used for search engine optimization (SEO). This rep…" at bounding box center [680, 465] width 1361 height 724
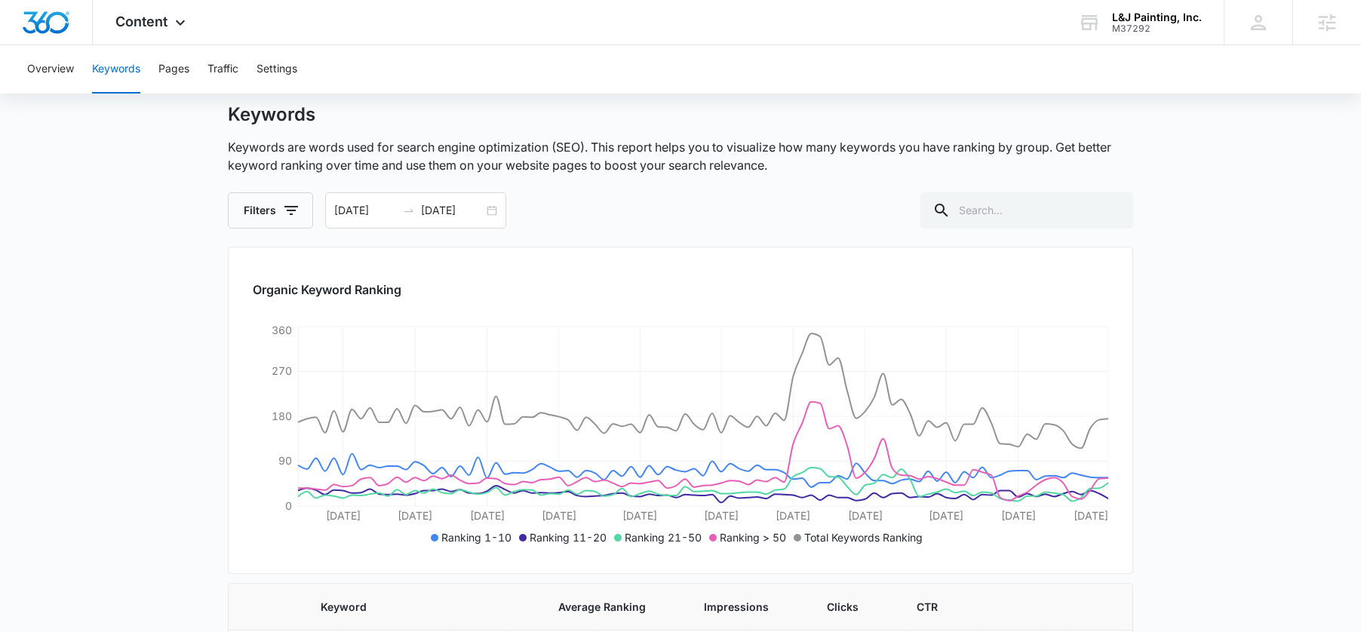
click at [154, 14] on span "Content" at bounding box center [141, 22] width 52 height 16
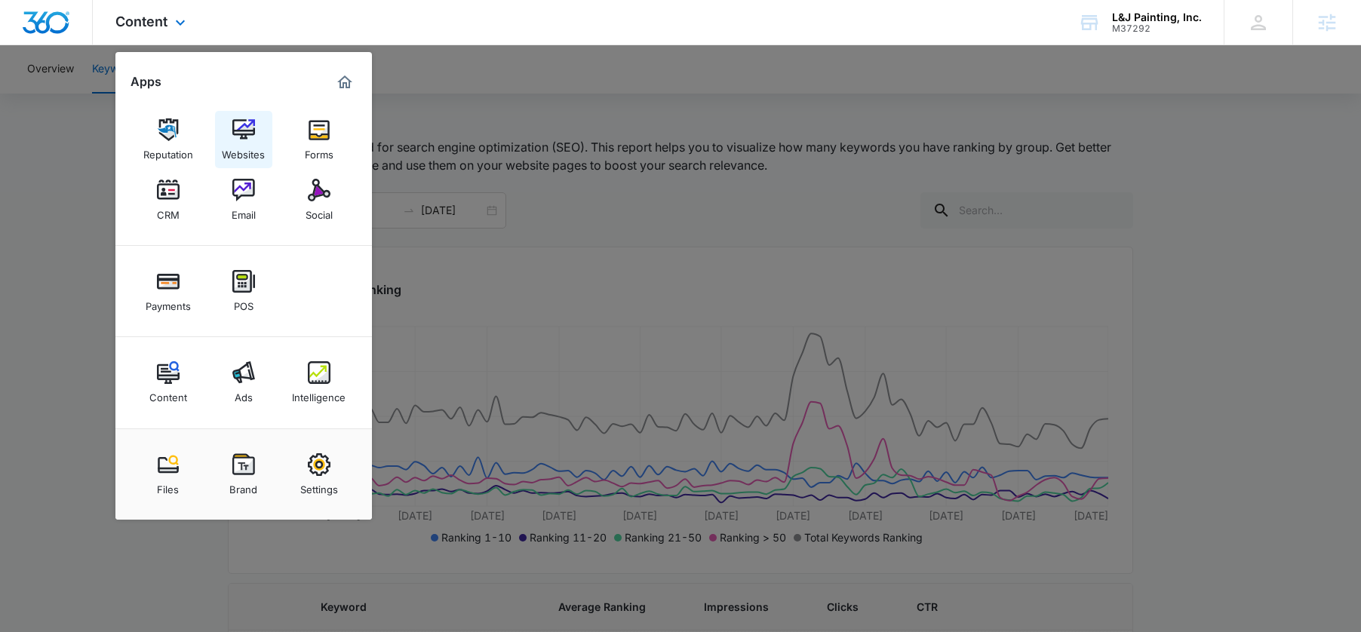
click at [242, 128] on img at bounding box center [243, 129] width 23 height 23
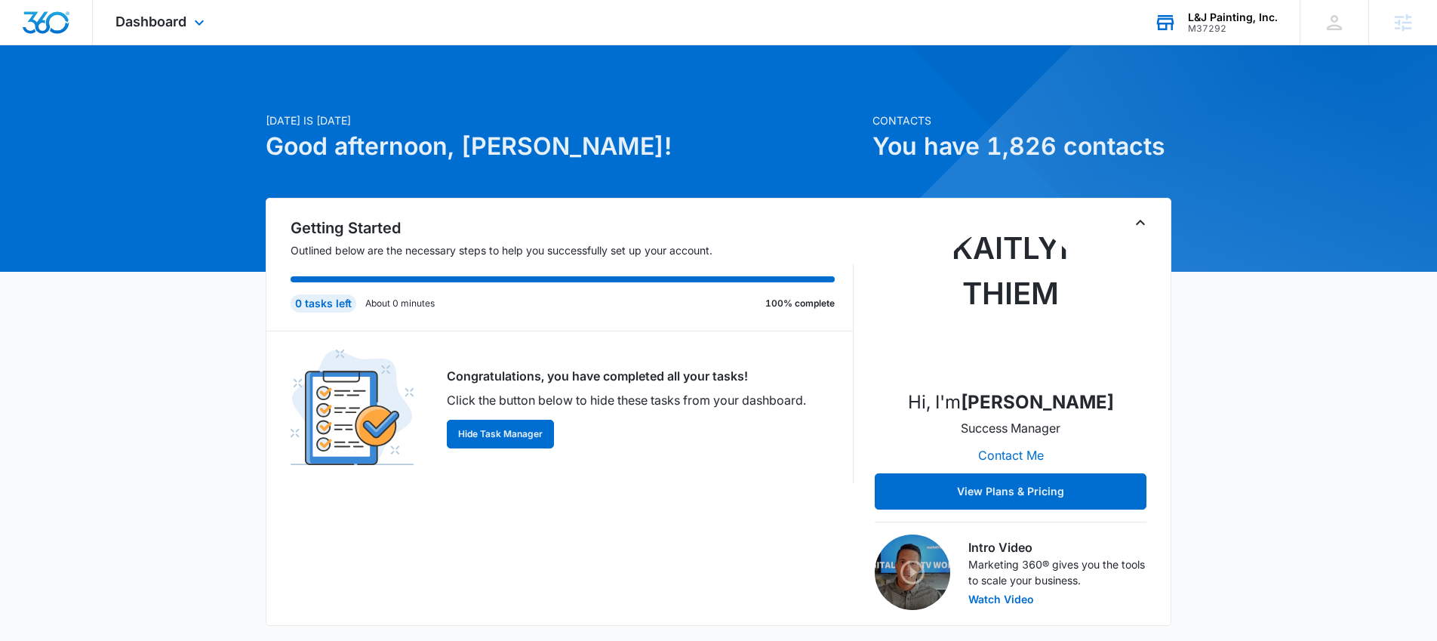
click at [1232, 29] on div "M37292" at bounding box center [1233, 28] width 90 height 11
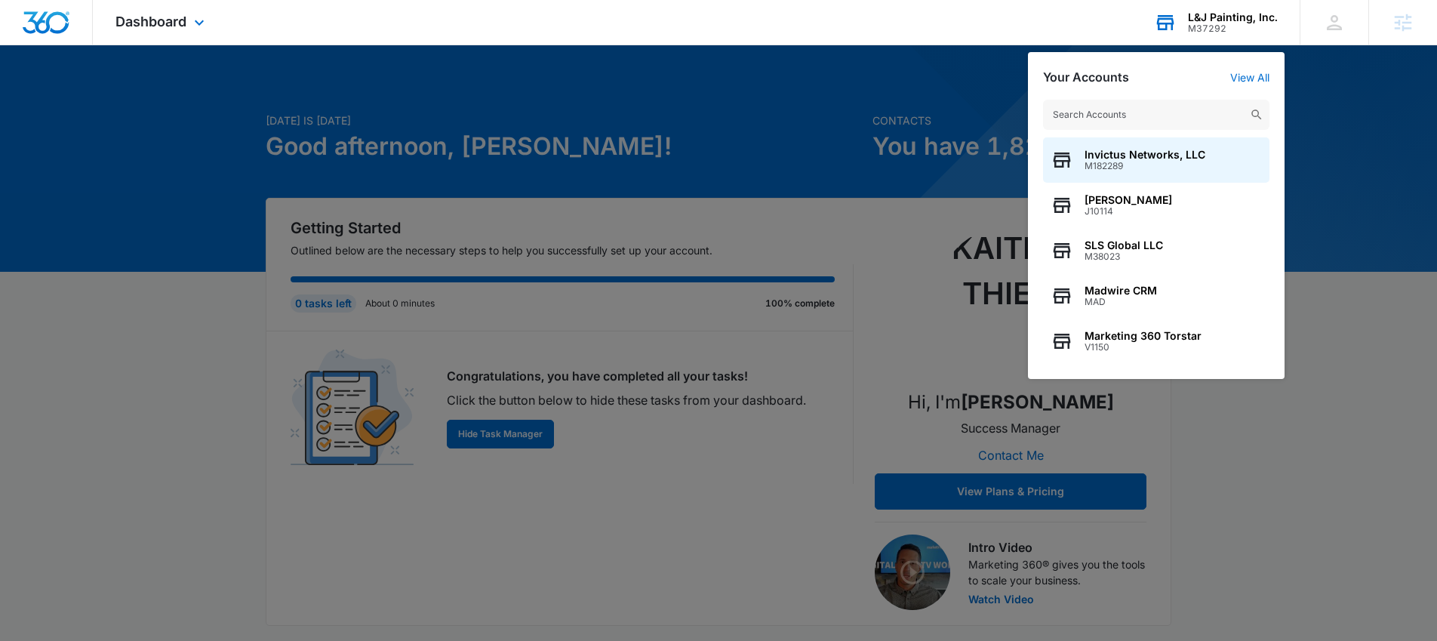
click at [1167, 110] on input "text" at bounding box center [1156, 115] width 226 height 30
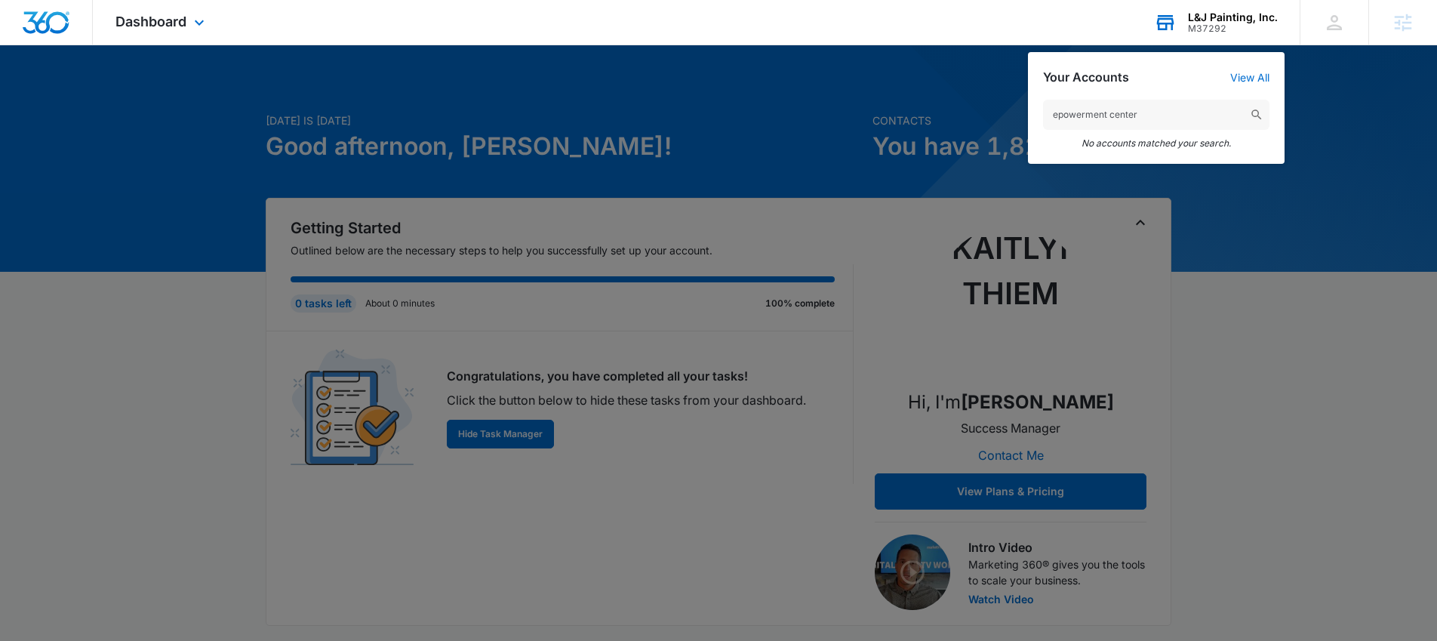
click at [1062, 115] on input "epowerment center" at bounding box center [1156, 115] width 226 height 30
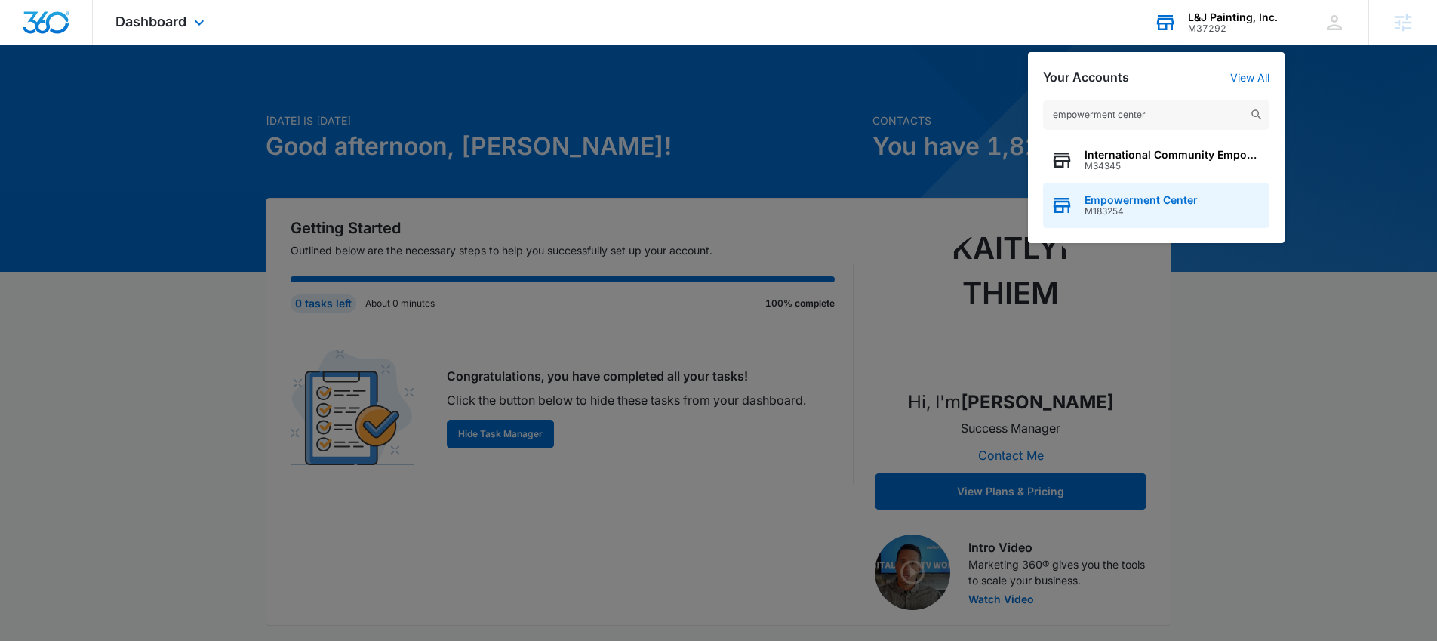
type input "empowerment center"
click at [1136, 196] on span "Empowerment Center" at bounding box center [1140, 200] width 113 height 12
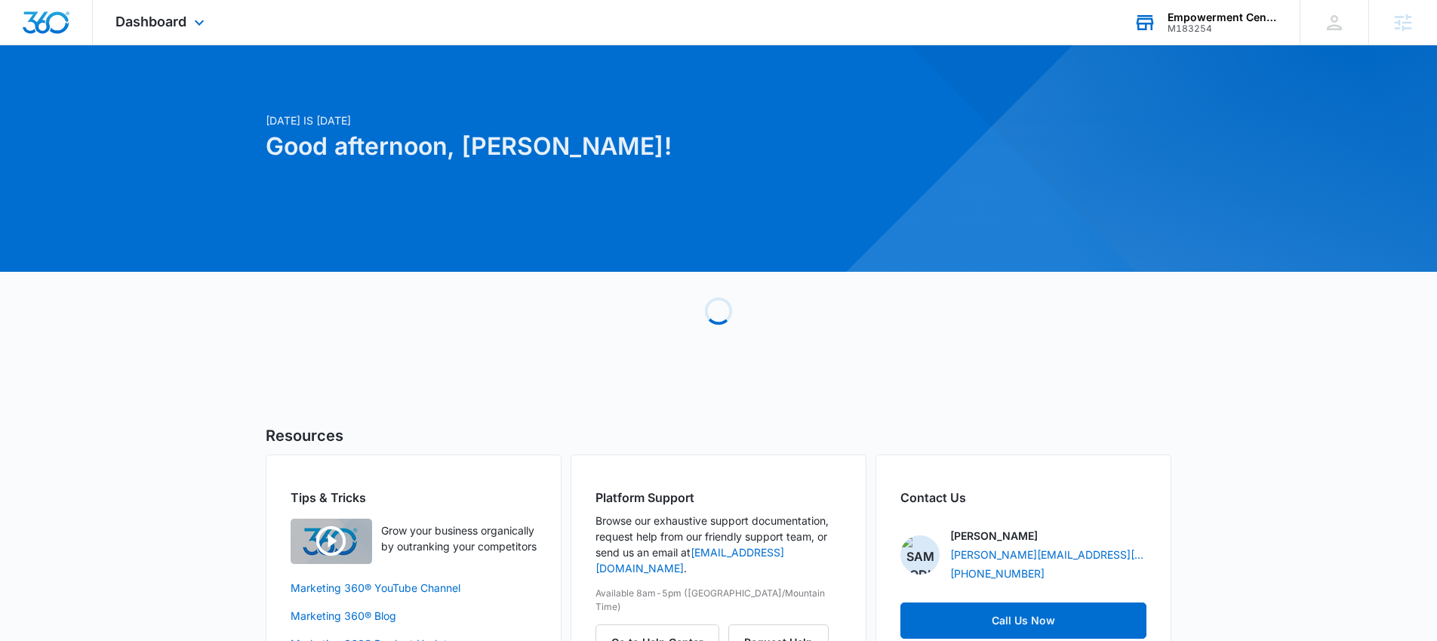
click at [192, 37] on div "Dashboard Apps Reputation Websites Forms CRM Email Social Payments POS Content …" at bounding box center [162, 22] width 138 height 45
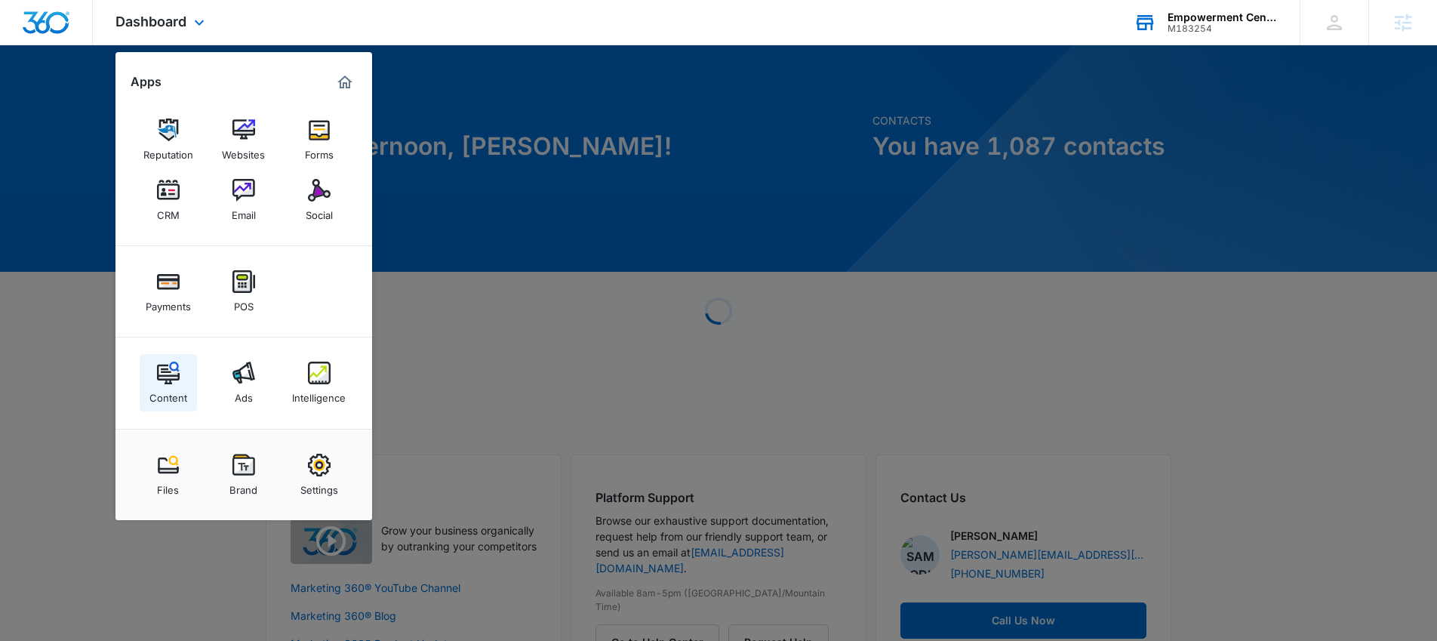
click at [152, 404] on link "Content" at bounding box center [168, 382] width 57 height 57
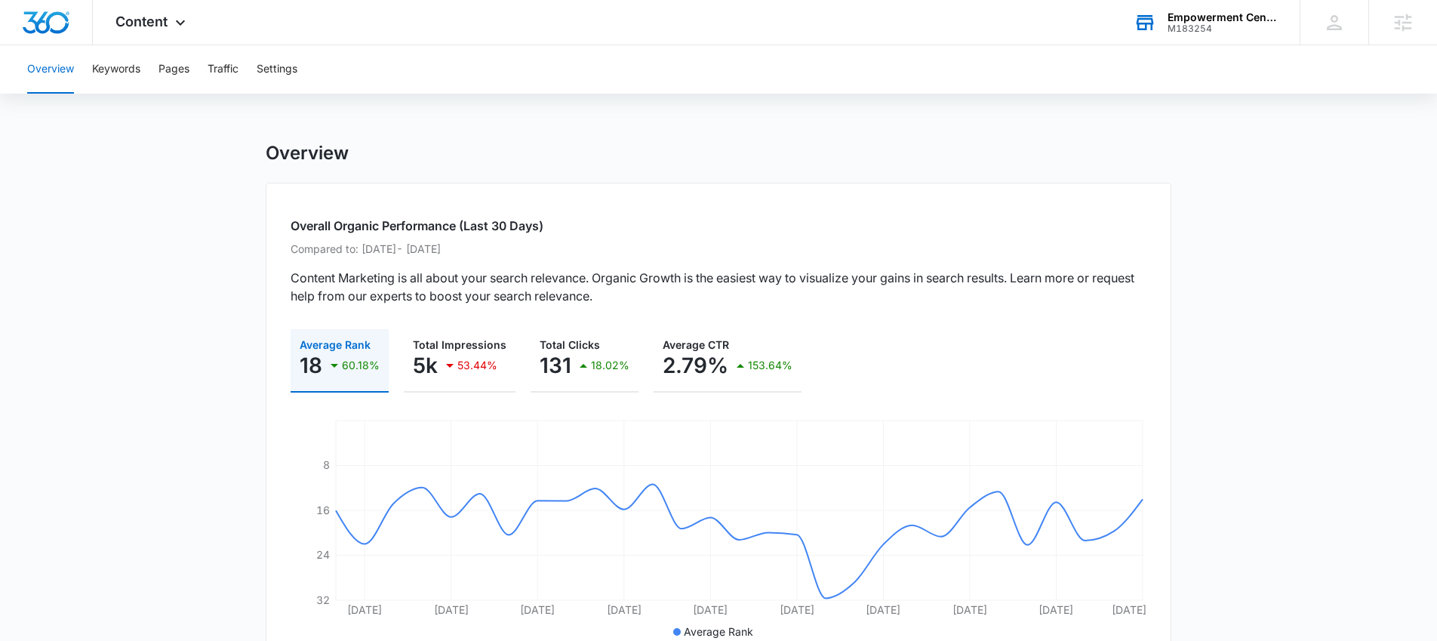
click at [90, 71] on div "Overview Keywords Pages Traffic Settings" at bounding box center [718, 69] width 1401 height 48
click at [123, 66] on button "Keywords" at bounding box center [116, 69] width 48 height 48
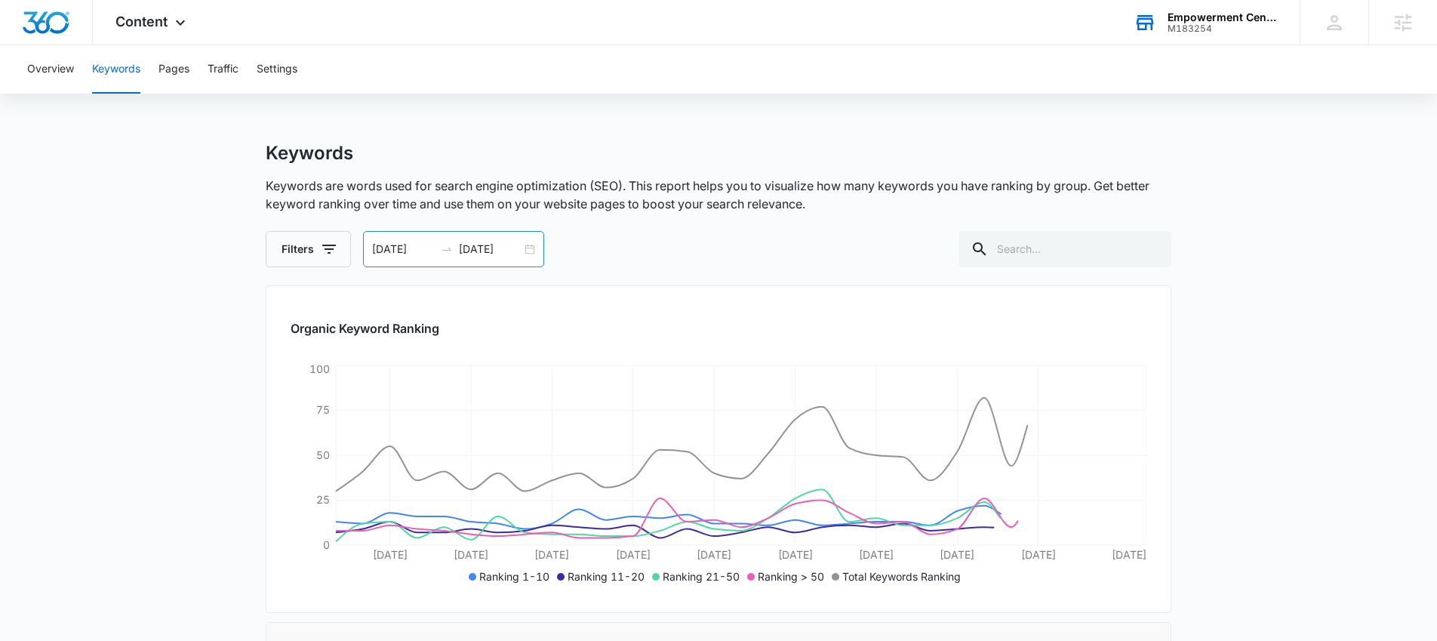
click at [402, 258] on div "09/13/2025 10/13/2025" at bounding box center [453, 249] width 181 height 36
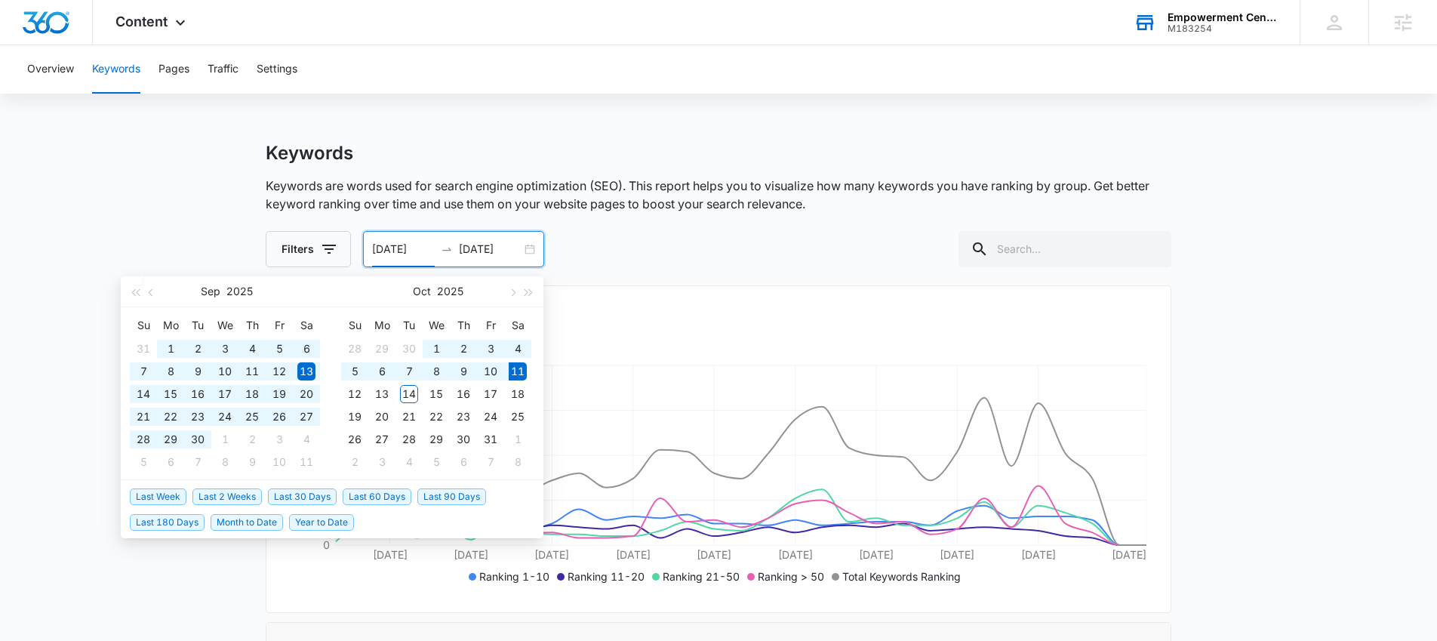
click at [438, 497] on span "Last 90 Days" at bounding box center [451, 496] width 69 height 17
type input "07/13/2025"
type input "10/11/2025"
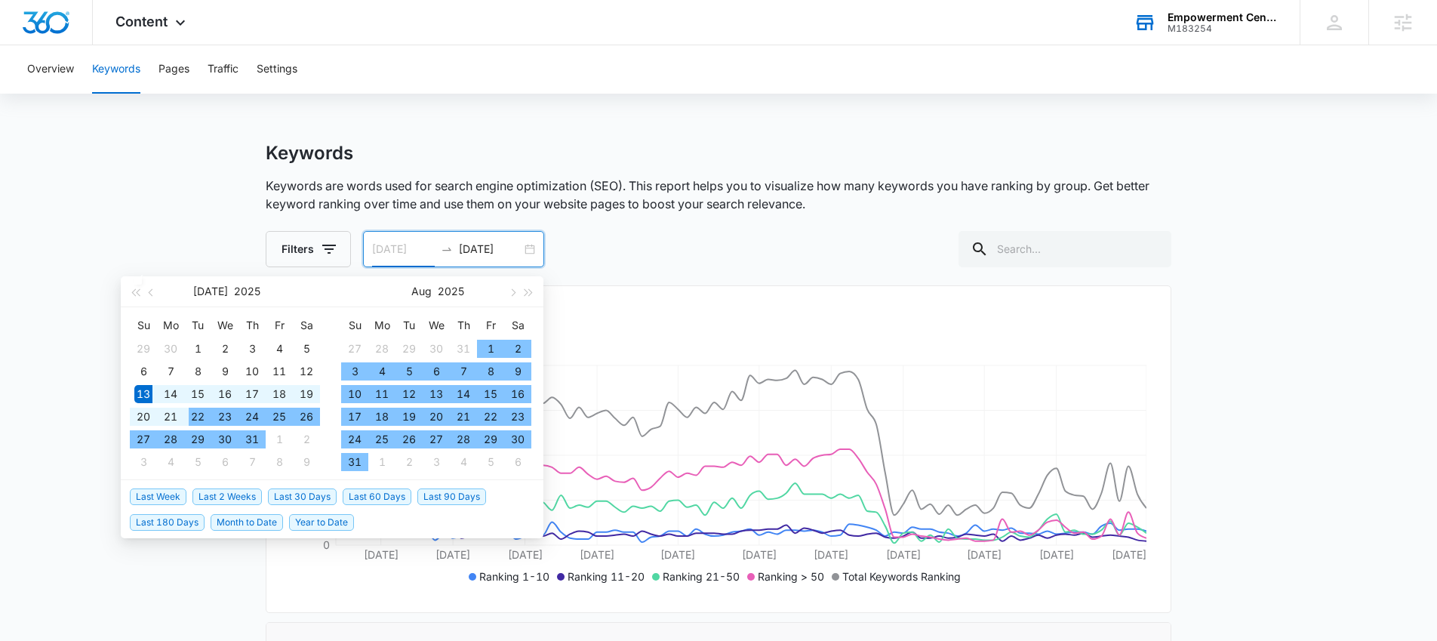
type input "07/13/2025"
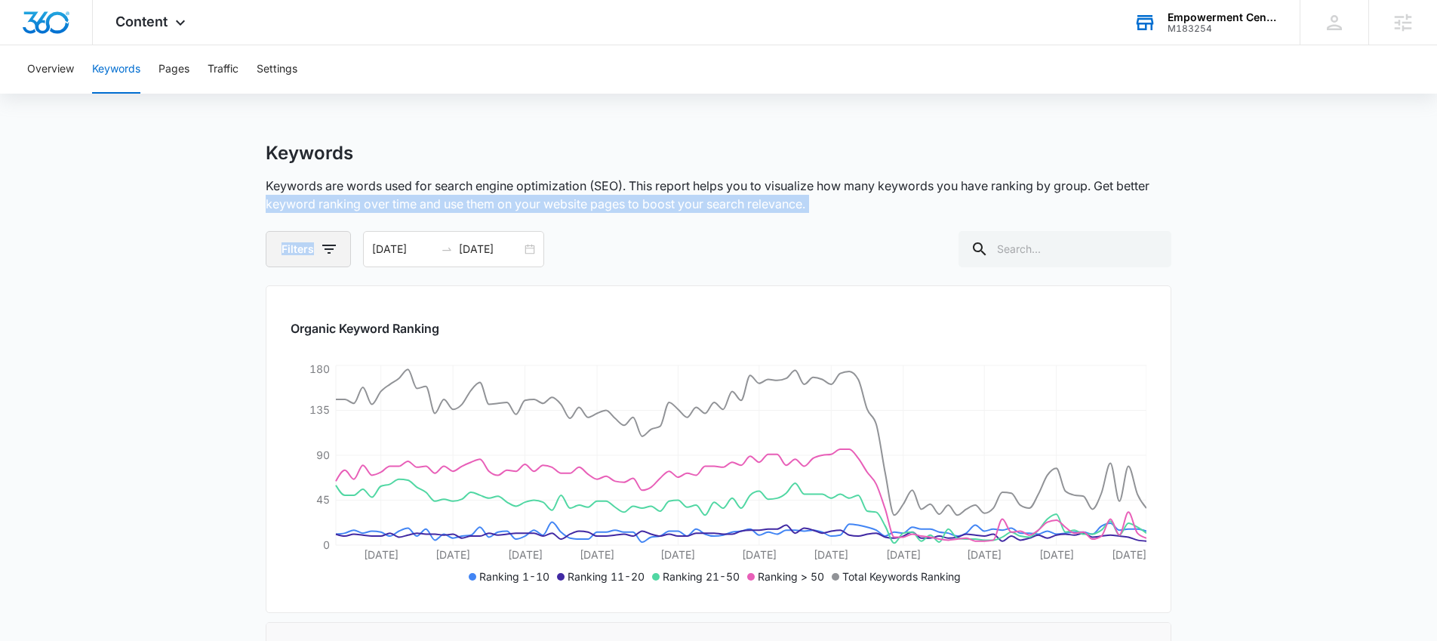
drag, startPoint x: 184, startPoint y: 196, endPoint x: 268, endPoint y: 254, distance: 101.9
click at [1193, 36] on div "Empowerment Center M183254 Your Accounts View All" at bounding box center [1205, 22] width 189 height 45
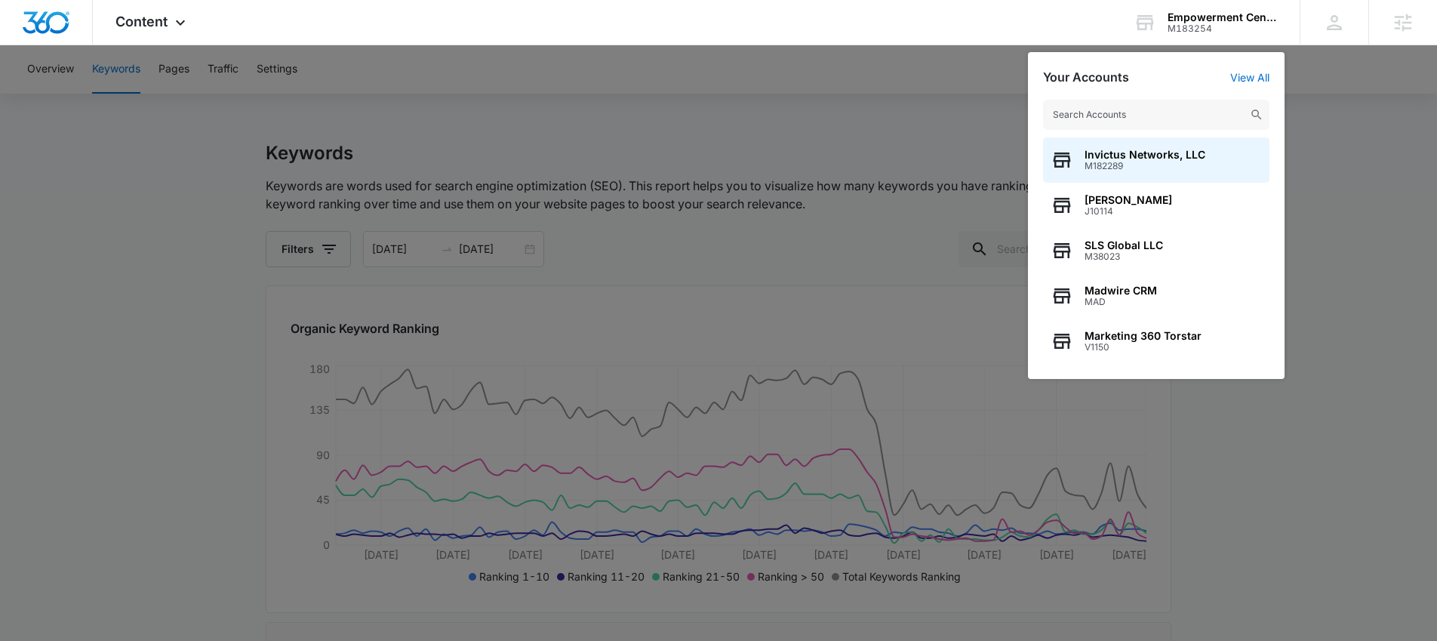
click at [1133, 112] on input "text" at bounding box center [1156, 115] width 226 height 30
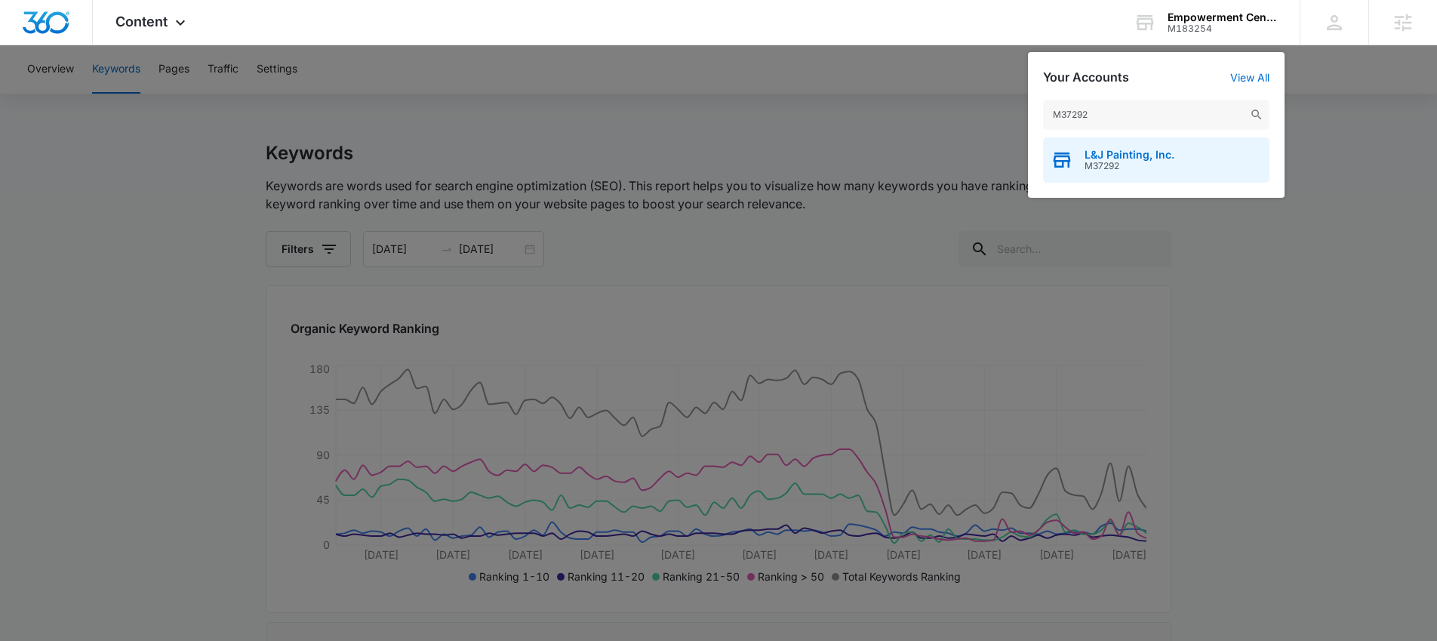
type input "M37292"
click at [1136, 159] on span "L&J Painting, Inc." at bounding box center [1129, 155] width 90 height 12
